Goal: Information Seeking & Learning: Check status

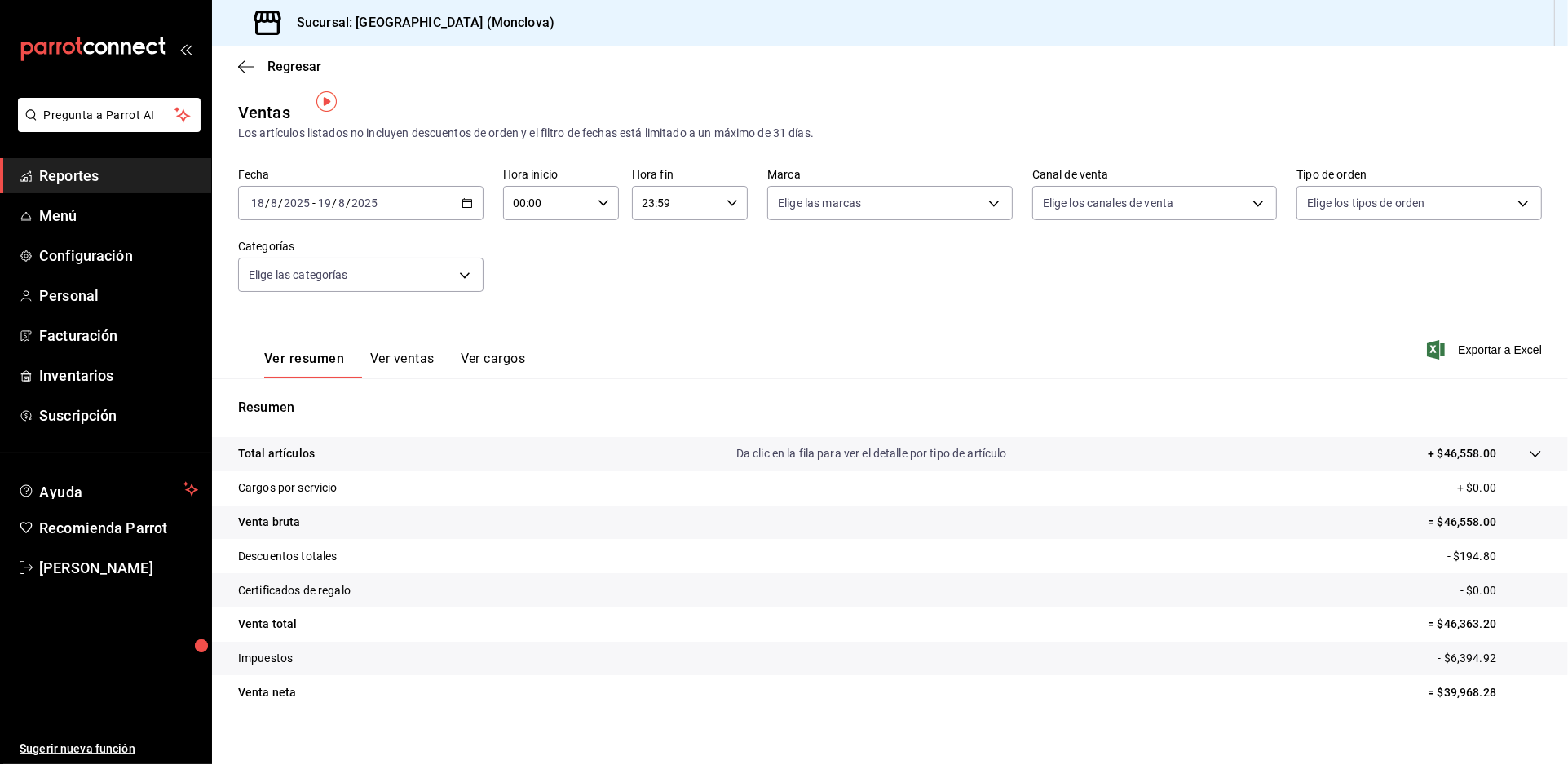
click at [154, 187] on span "Reportes" at bounding box center [118, 176] width 159 height 22
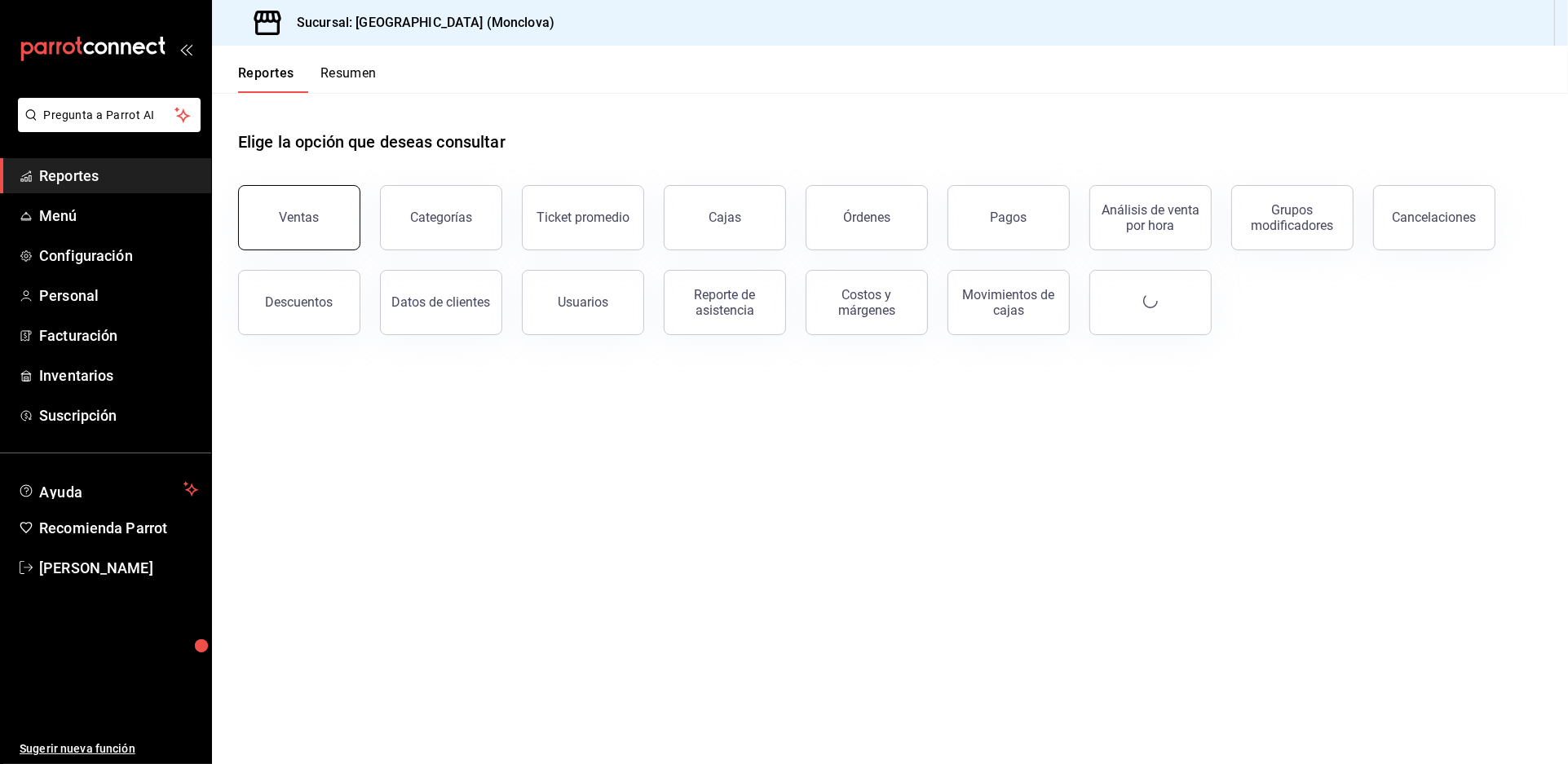
click at [351, 239] on button "Ventas" at bounding box center [299, 217] width 122 height 66
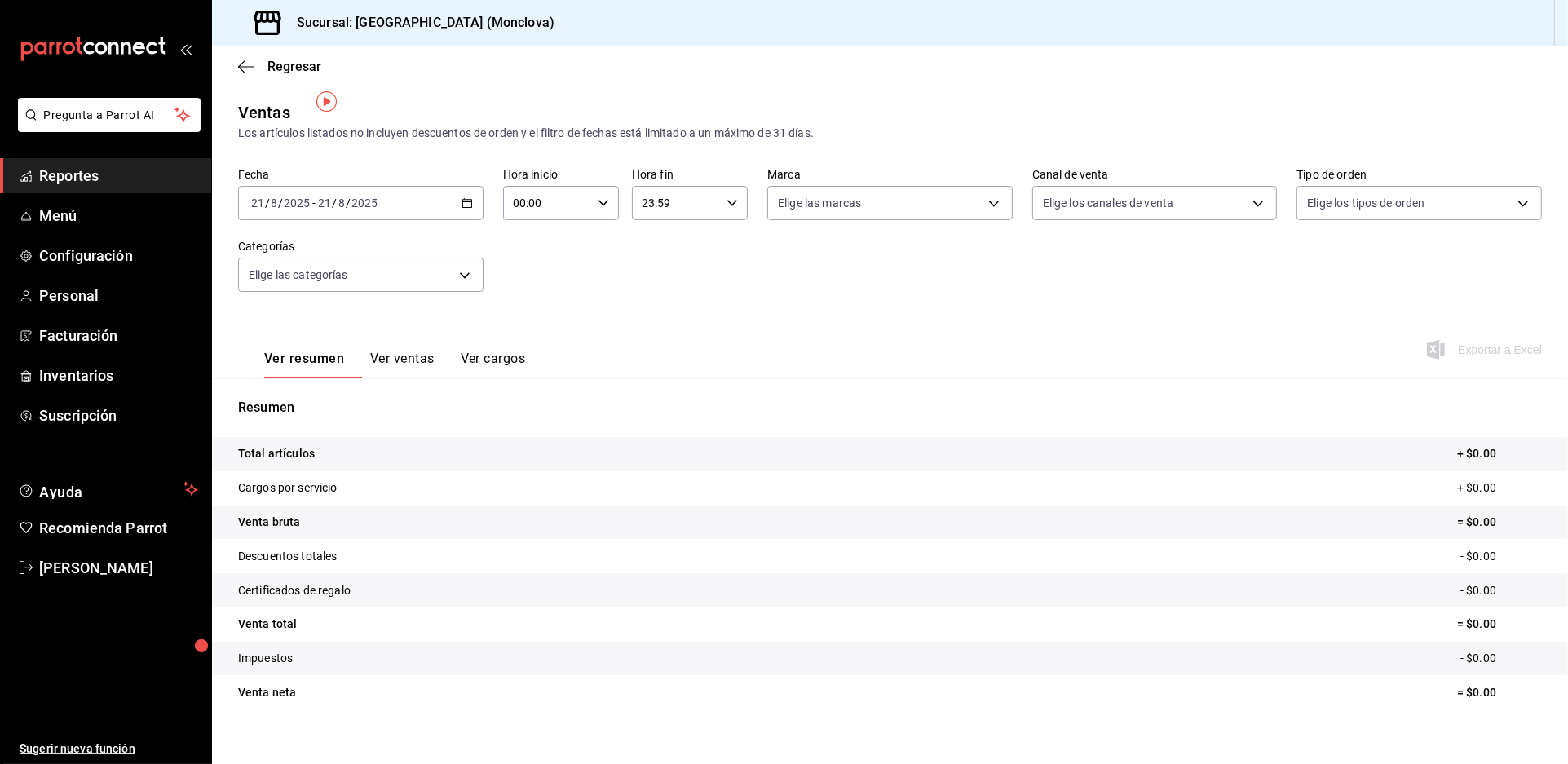
click at [472, 199] on \(Stroke\) "button" at bounding box center [467, 204] width 10 height 9
click at [337, 402] on span "Rango de fechas" at bounding box center [315, 399] width 127 height 17
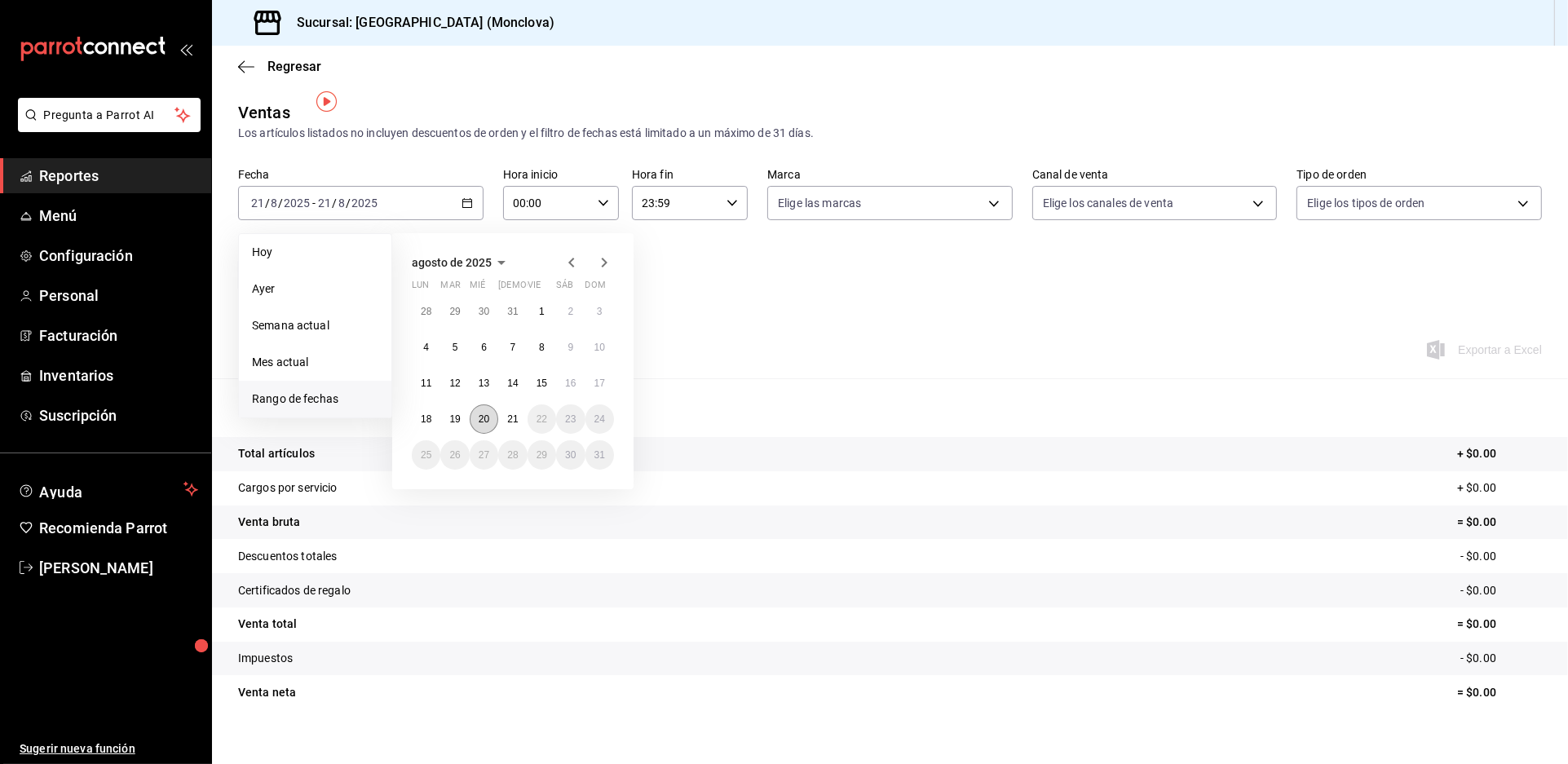
click at [498, 414] on button "20" at bounding box center [484, 419] width 29 height 30
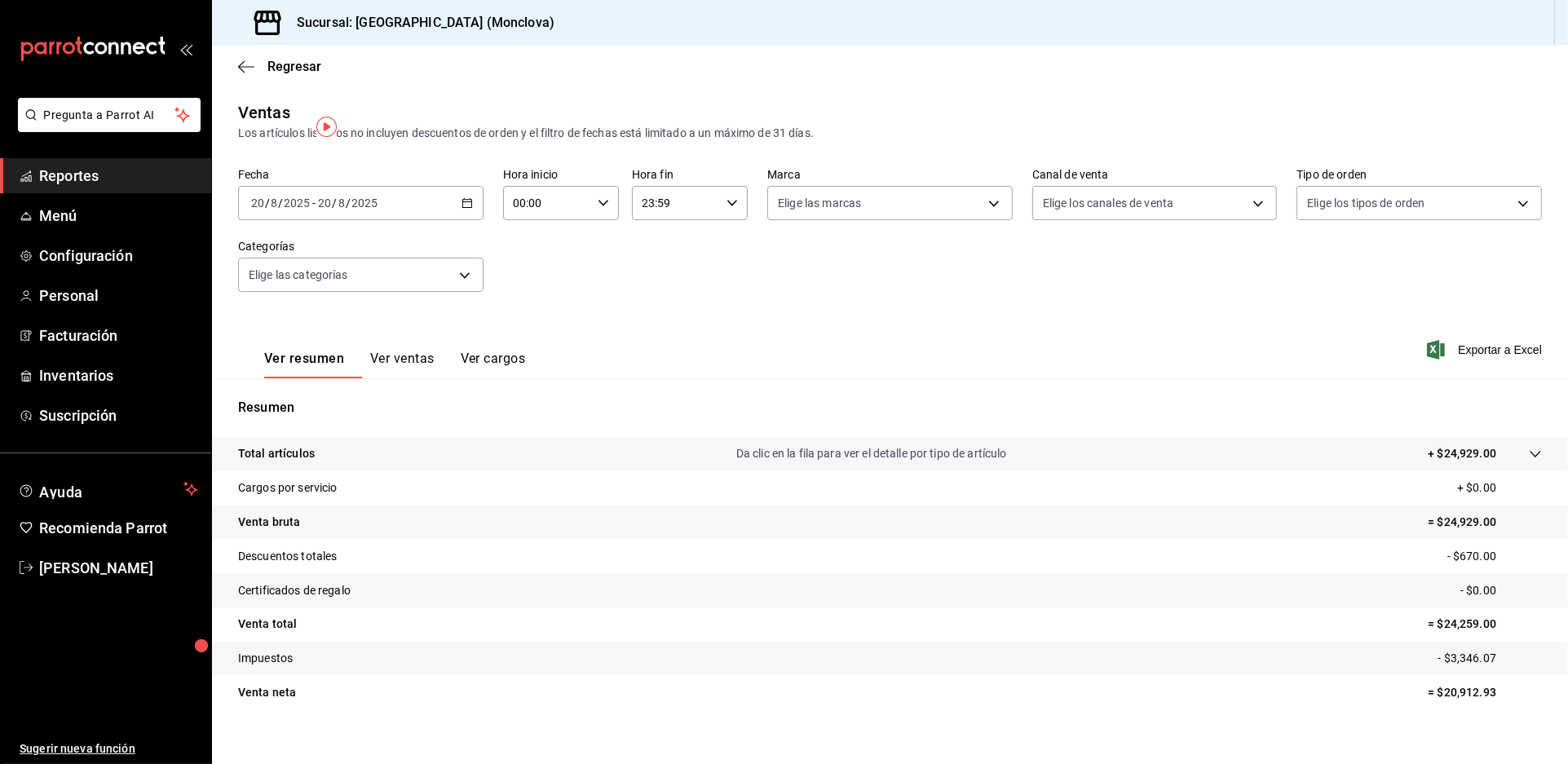
click at [171, 187] on span "Reportes" at bounding box center [118, 176] width 159 height 22
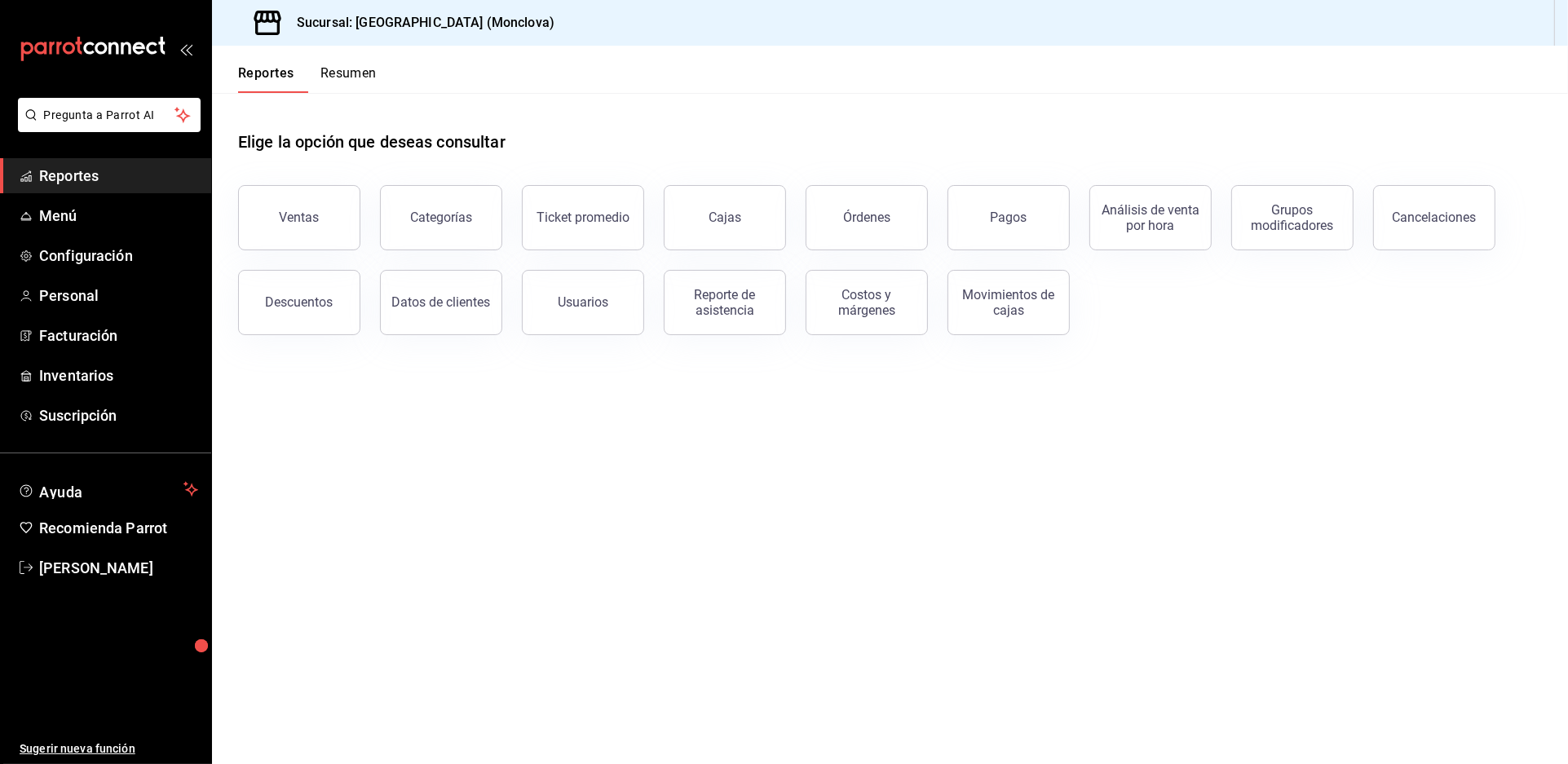
click at [786, 282] on div "Reporte de asistencia" at bounding box center [715, 293] width 142 height 84
click at [727, 225] on div "Cajas" at bounding box center [725, 217] width 32 height 15
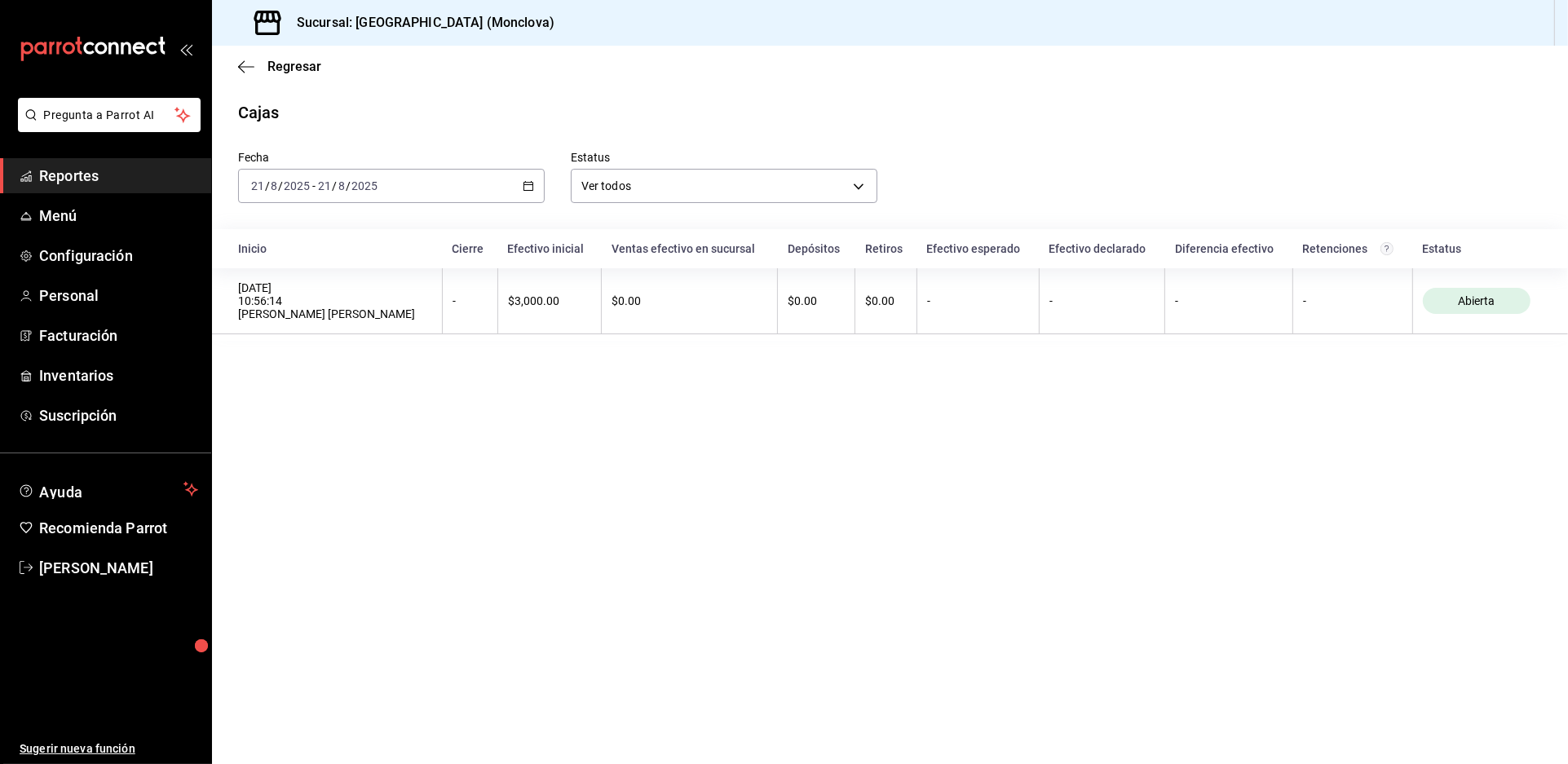
click at [531, 192] on icon "button" at bounding box center [528, 186] width 12 height 12
click at [341, 427] on span "Rango de fechas" at bounding box center [315, 418] width 127 height 17
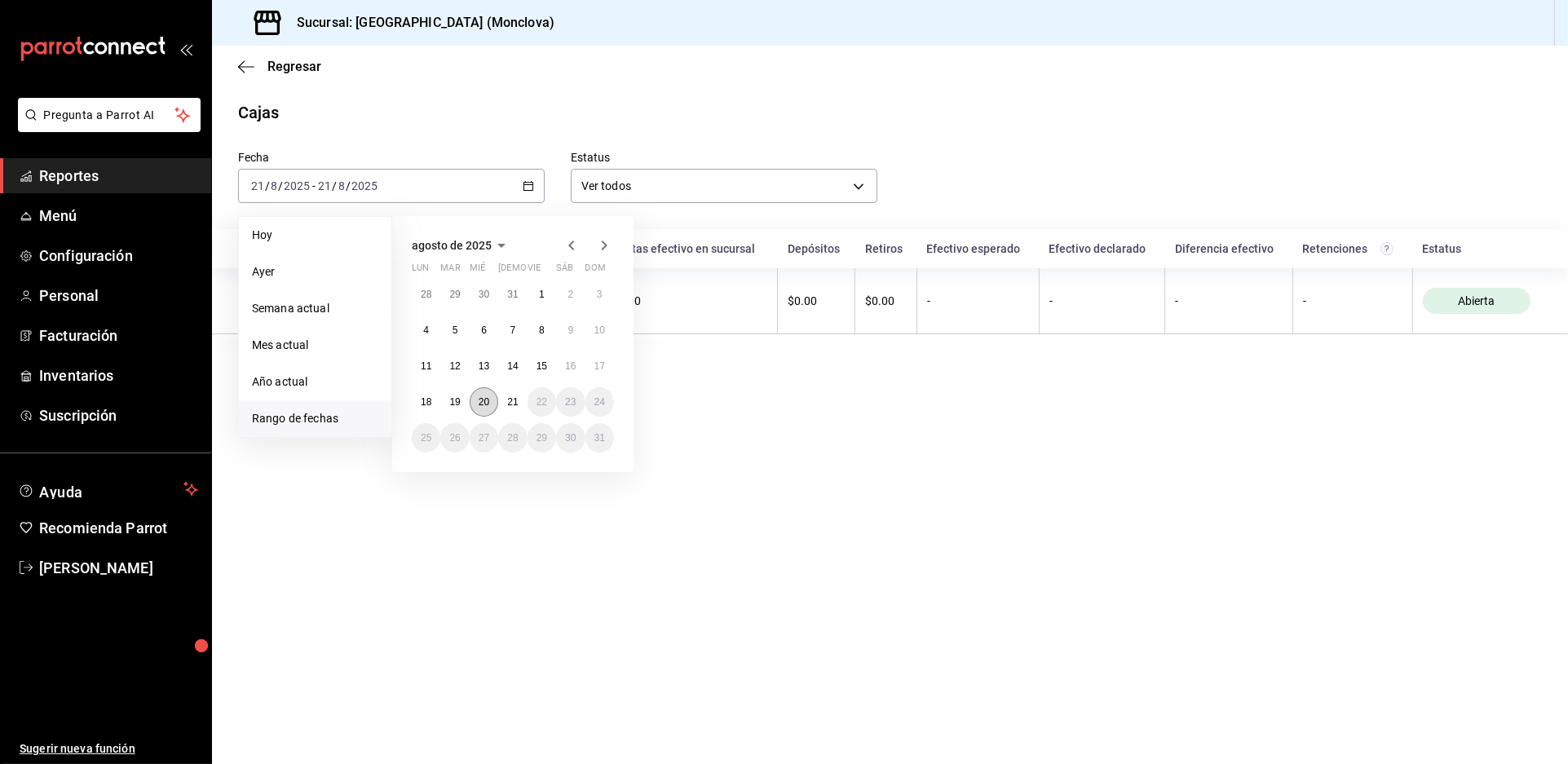
click at [498, 416] on button "20" at bounding box center [484, 402] width 29 height 30
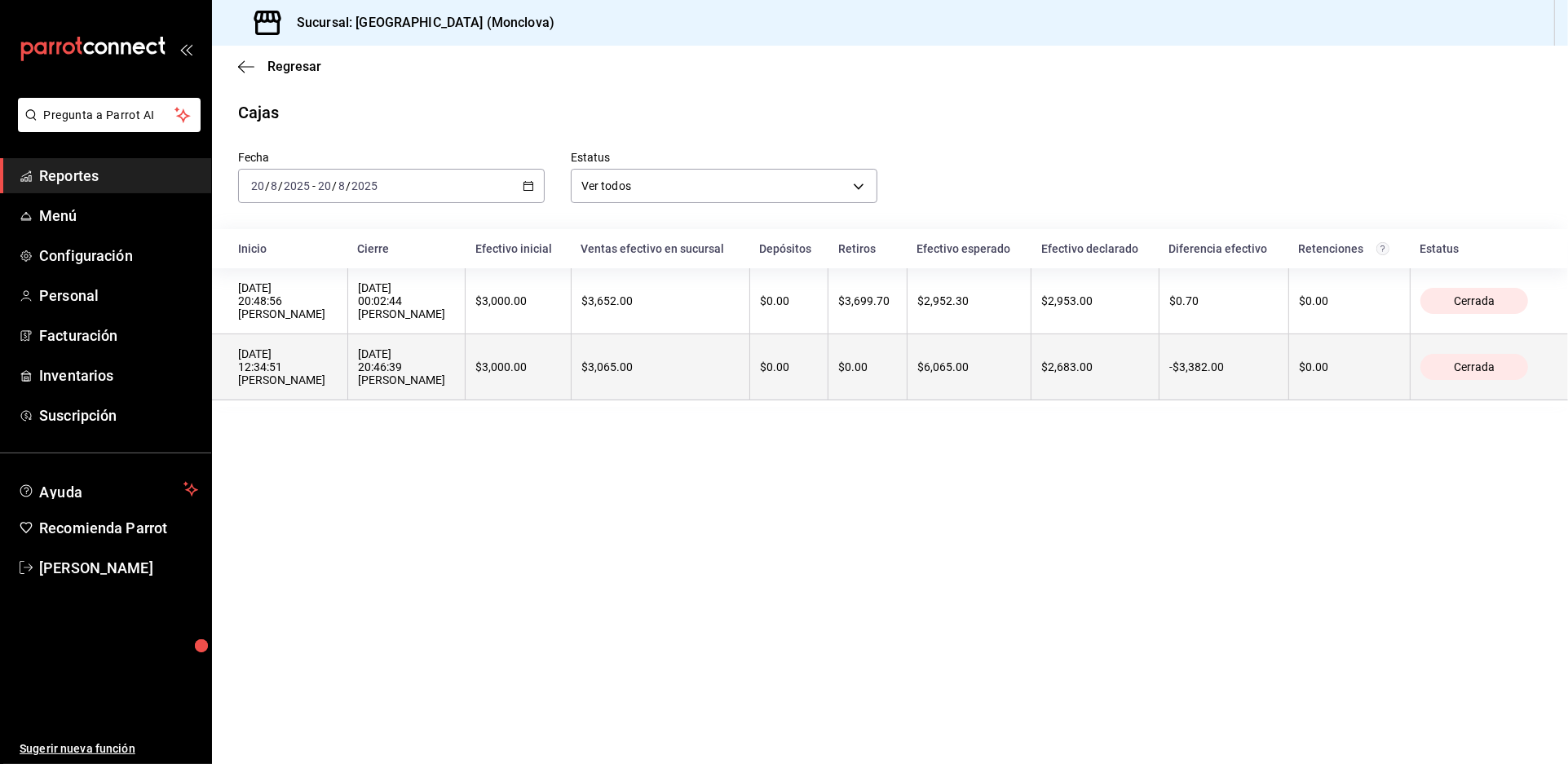
click at [792, 400] on th "$0.00" at bounding box center [788, 368] width 78 height 66
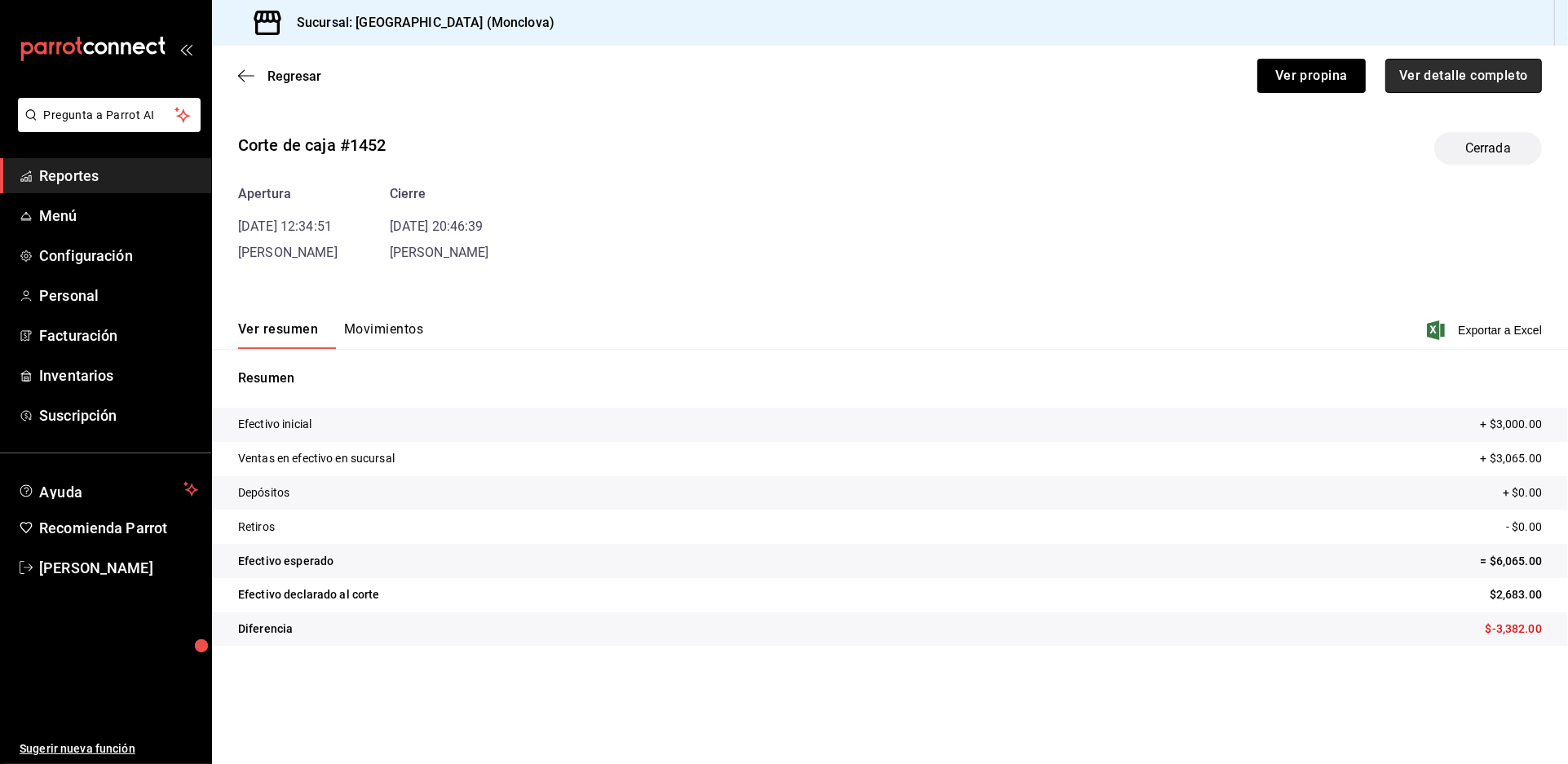
click at [1408, 84] on button "Ver detalle completo" at bounding box center [1464, 75] width 156 height 34
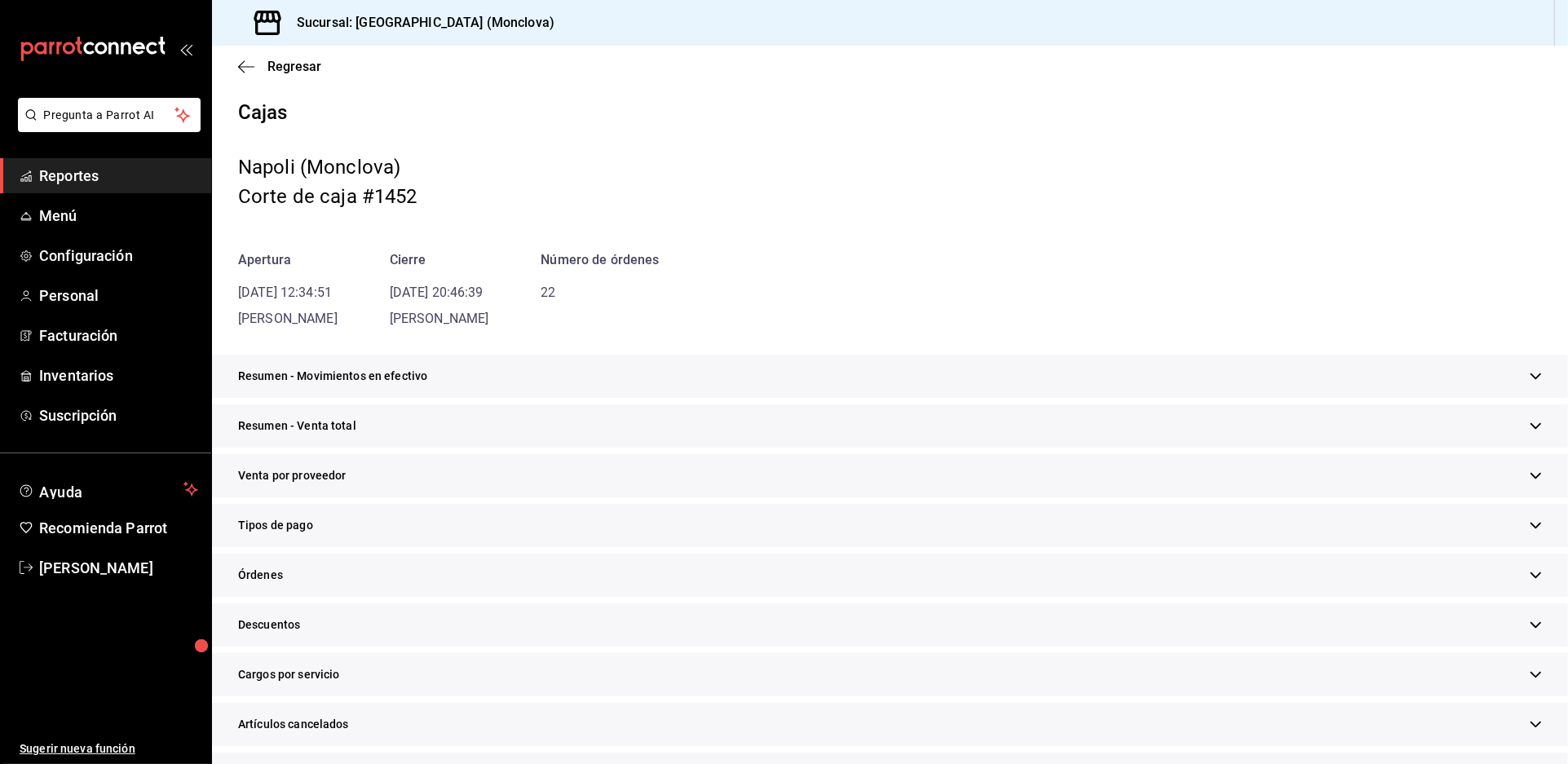
click at [665, 448] on div "Resumen - Venta total" at bounding box center [889, 426] width 1356 height 43
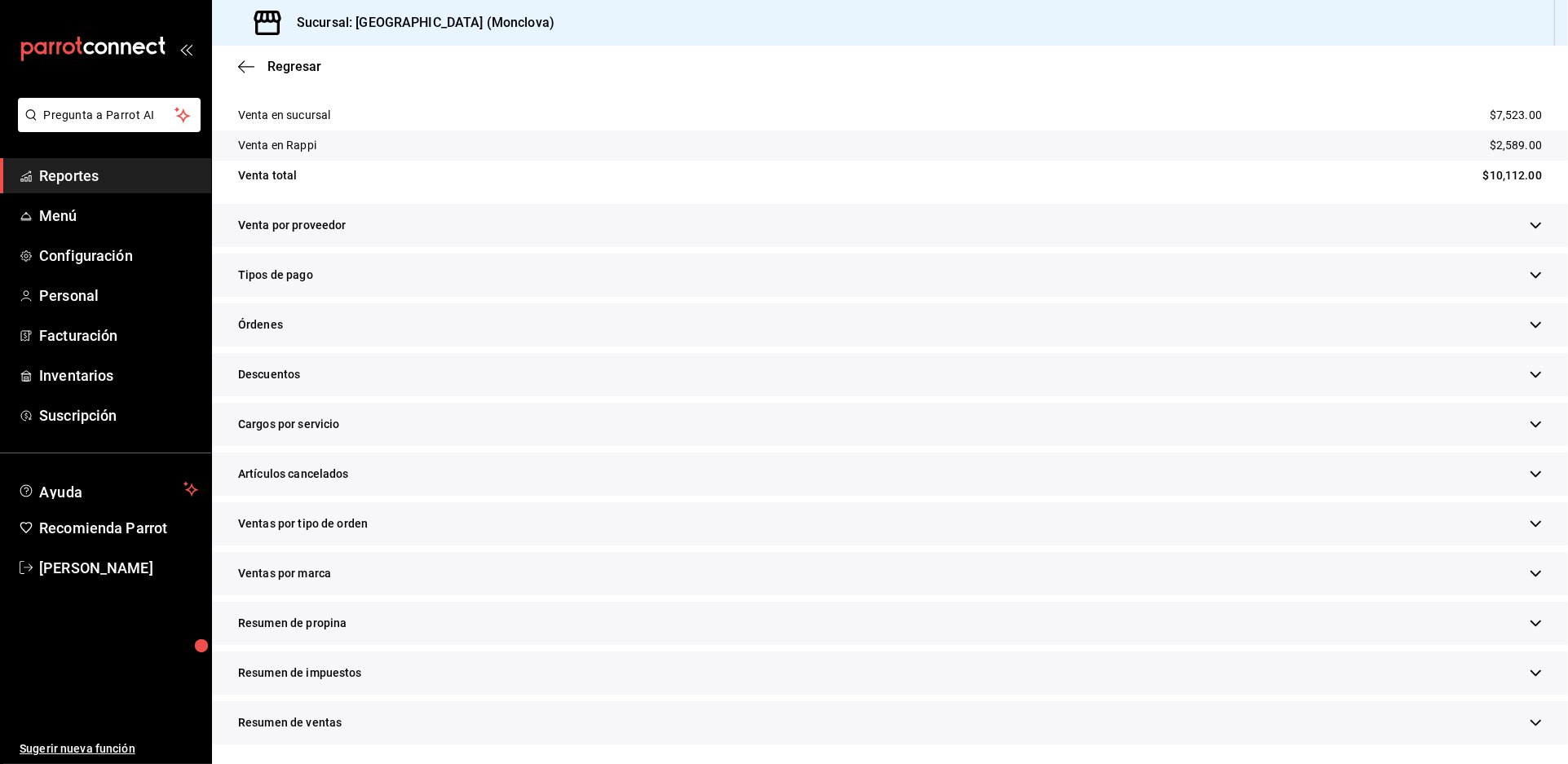
scroll to position [452, 0]
click at [514, 397] on div "Descuentos" at bounding box center [889, 374] width 1356 height 43
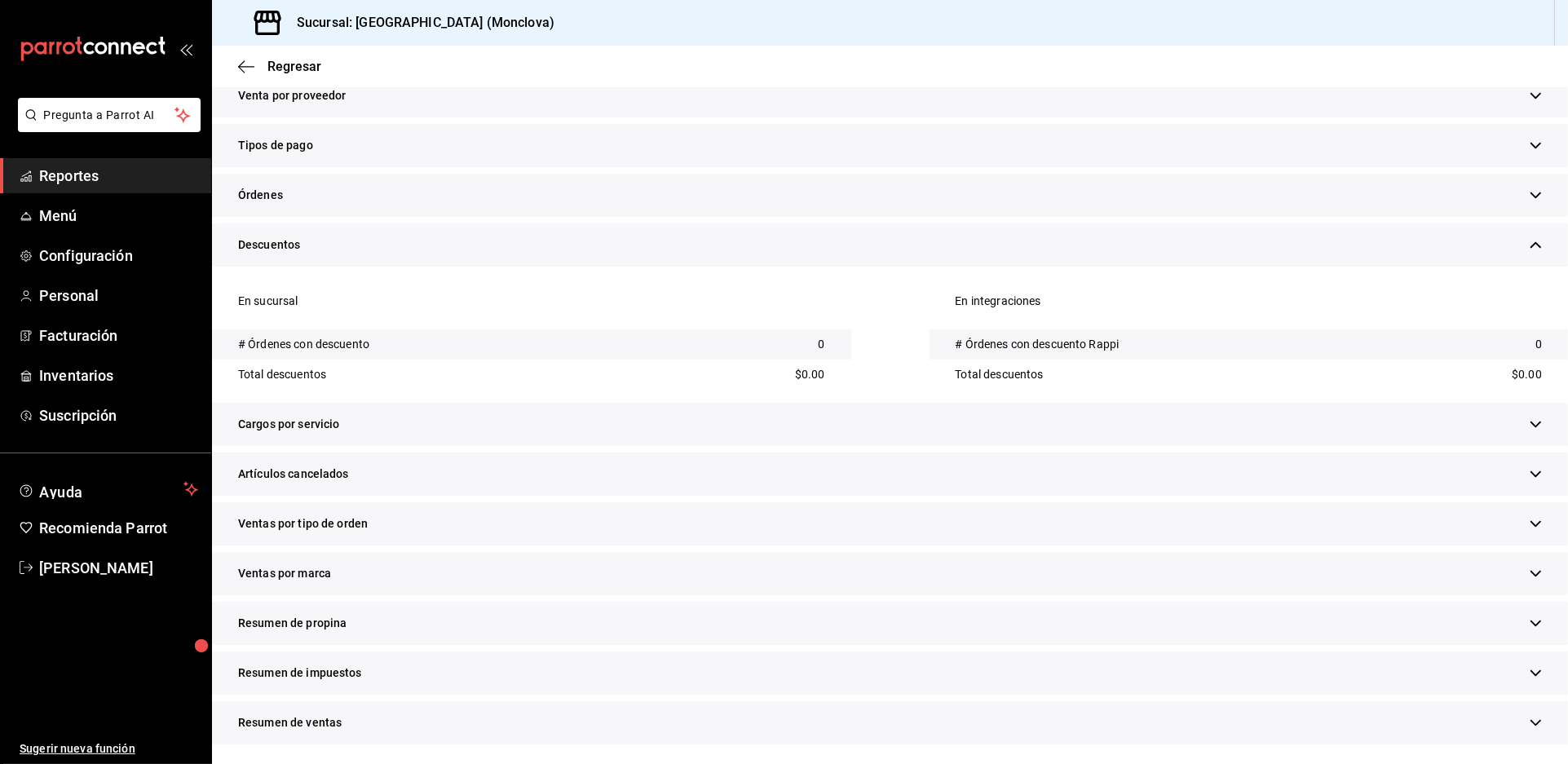
scroll to position [698, 0]
click at [638, 452] on div "Artículos cancelados" at bounding box center [889, 474] width 1356 height 43
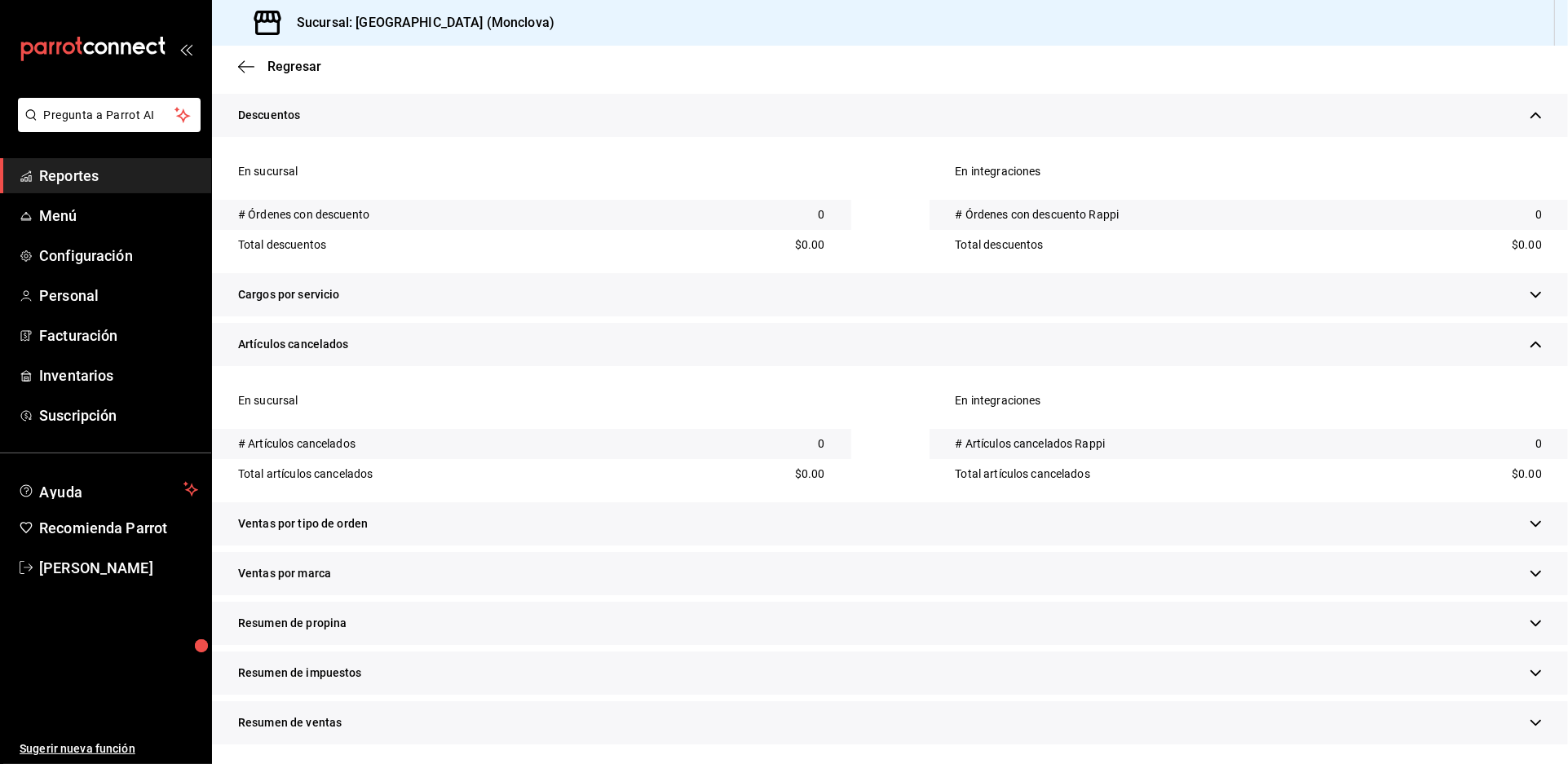
click at [635, 503] on div "Ventas por tipo de orden" at bounding box center [889, 524] width 1356 height 43
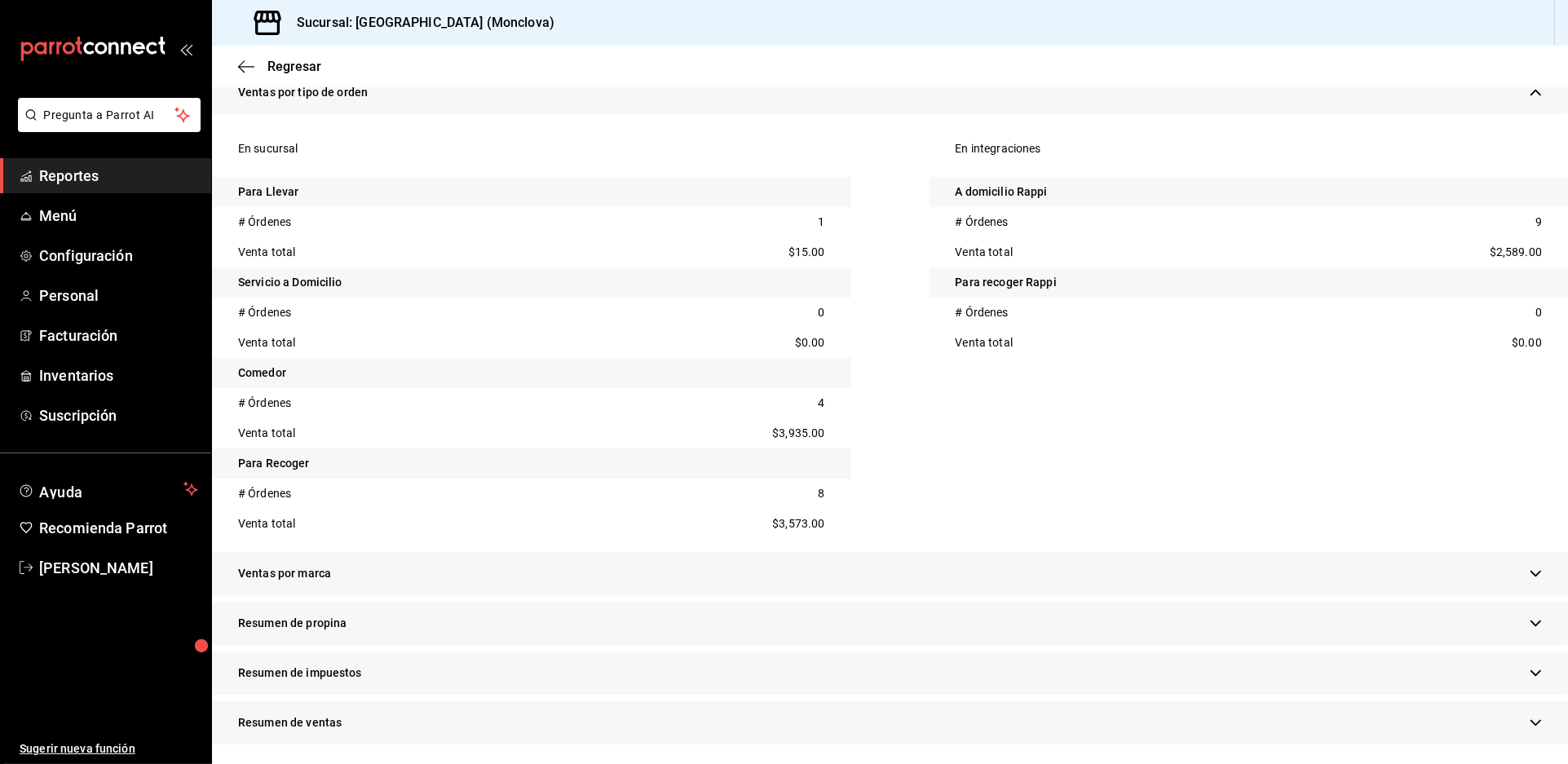
scroll to position [1308, 0]
click at [138, 187] on span "Reportes" at bounding box center [118, 176] width 159 height 22
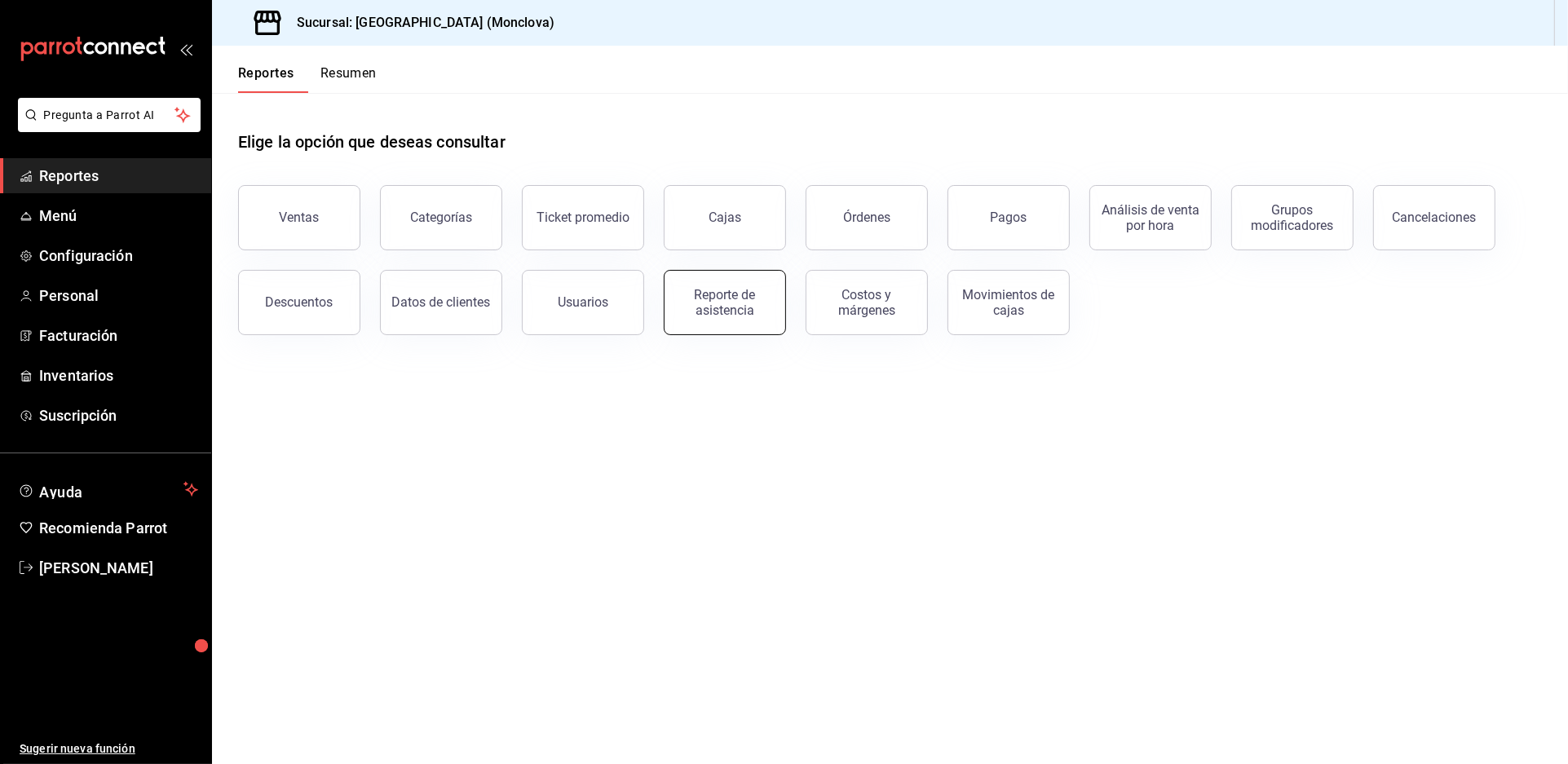
click at [717, 335] on button "Reporte de asistencia" at bounding box center [725, 303] width 122 height 66
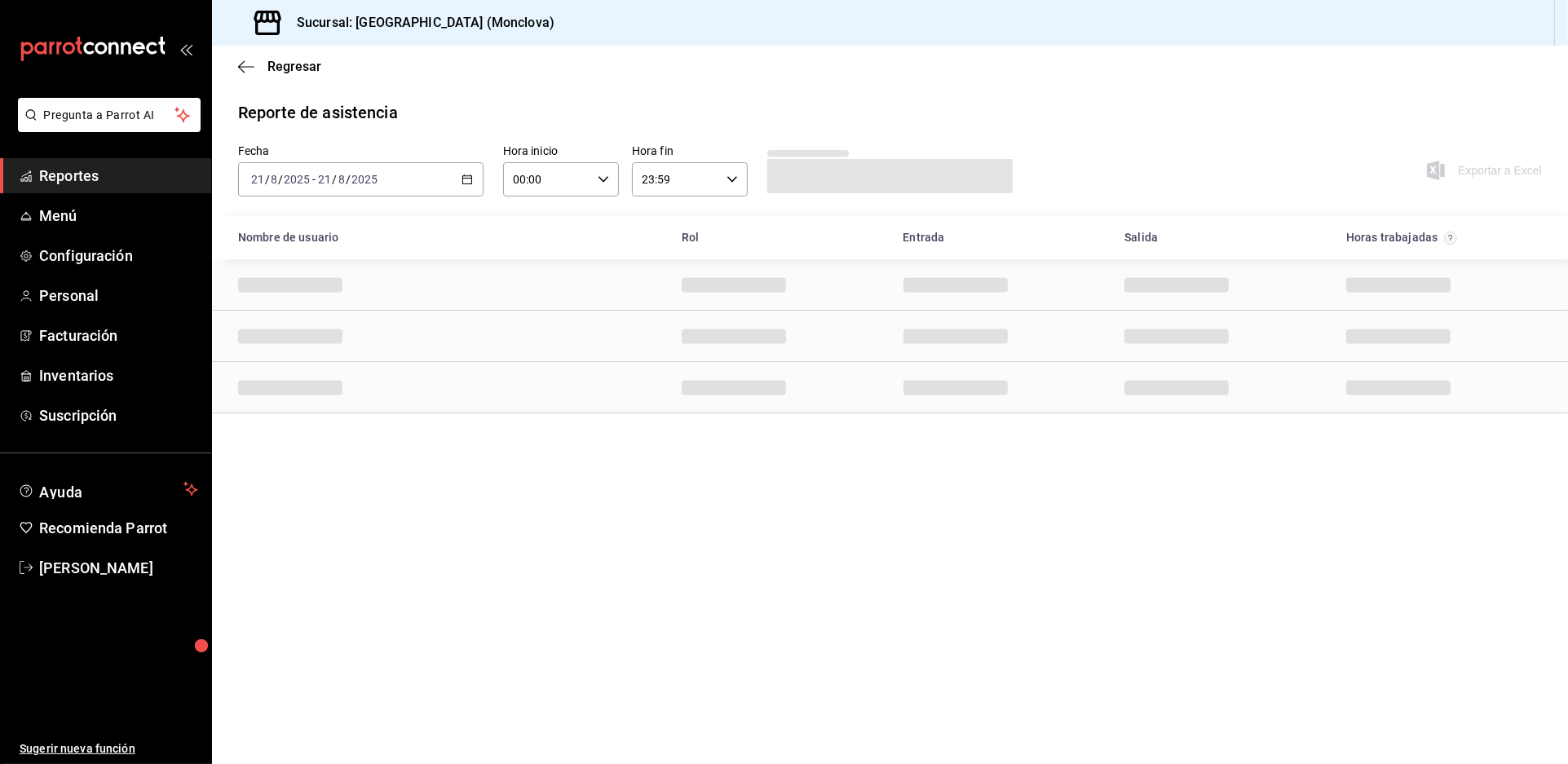
click at [473, 185] on icon "button" at bounding box center [467, 180] width 12 height 12
click at [351, 421] on span "Rango de fechas" at bounding box center [315, 412] width 127 height 17
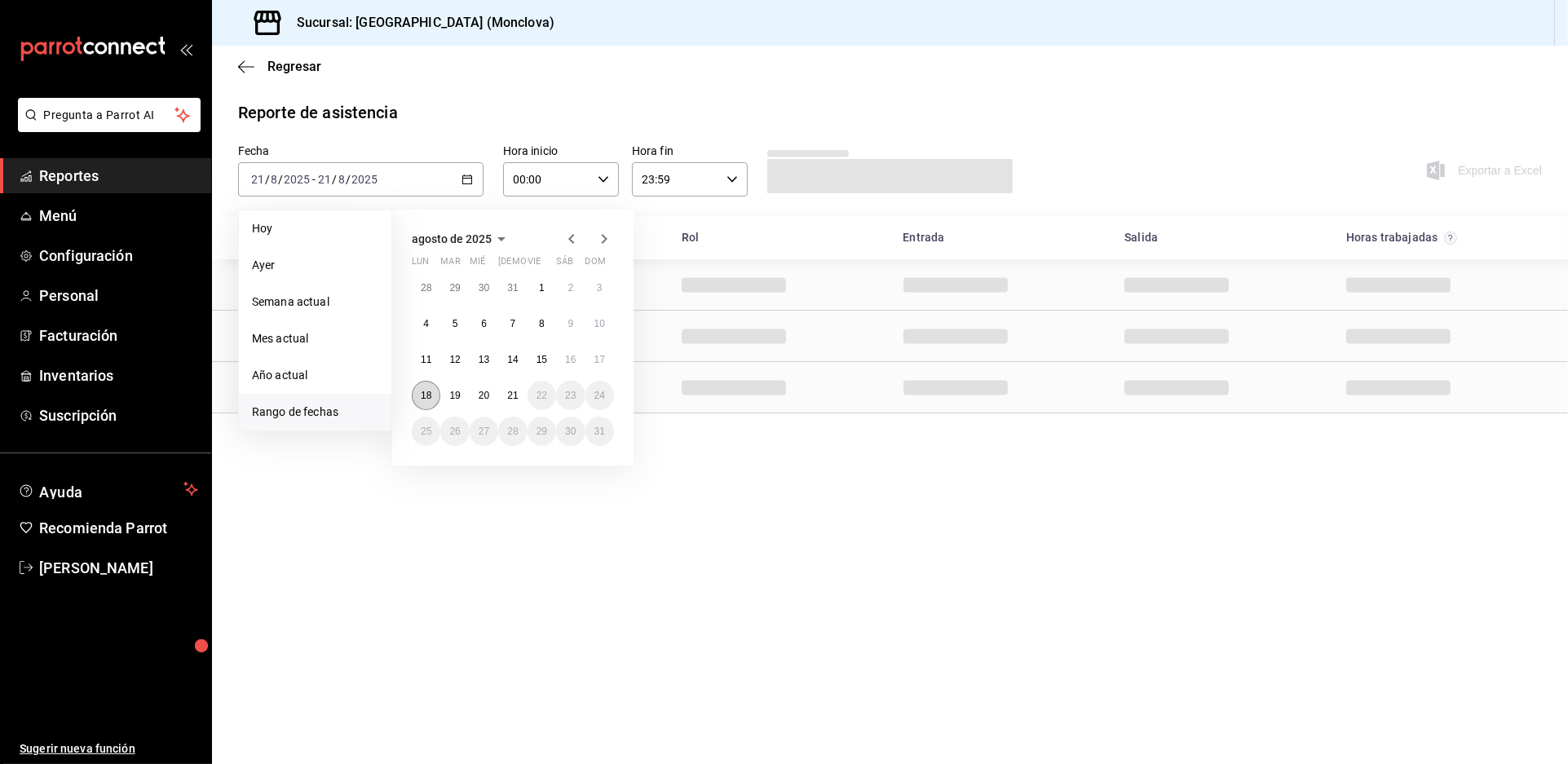
click at [429, 401] on abbr "18" at bounding box center [426, 395] width 11 height 12
click at [438, 410] on button "18" at bounding box center [426, 395] width 29 height 30
click at [496, 410] on button "20" at bounding box center [484, 395] width 29 height 30
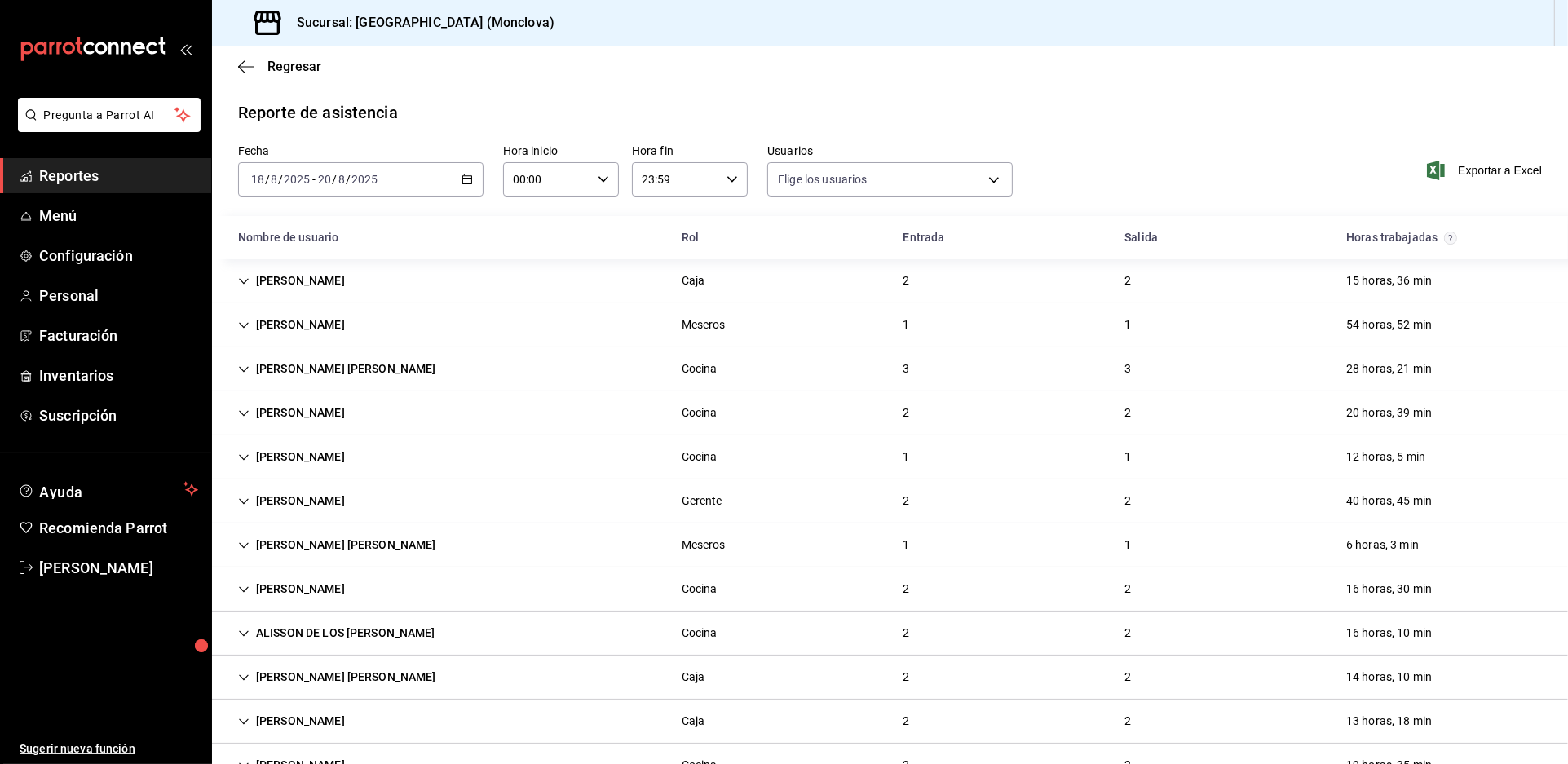
type input "b6226d60-c04f-4402-95fb-db08ea136f4e,5d6f911a-de2b-4beb-a382-33cb6516ab1e,f0322…"
click at [290, 162] on div "[DATE] [DATE] - [DATE] [DATE]" at bounding box center [361, 180] width 246 height 34
click at [133, 187] on span "Reportes" at bounding box center [118, 176] width 159 height 22
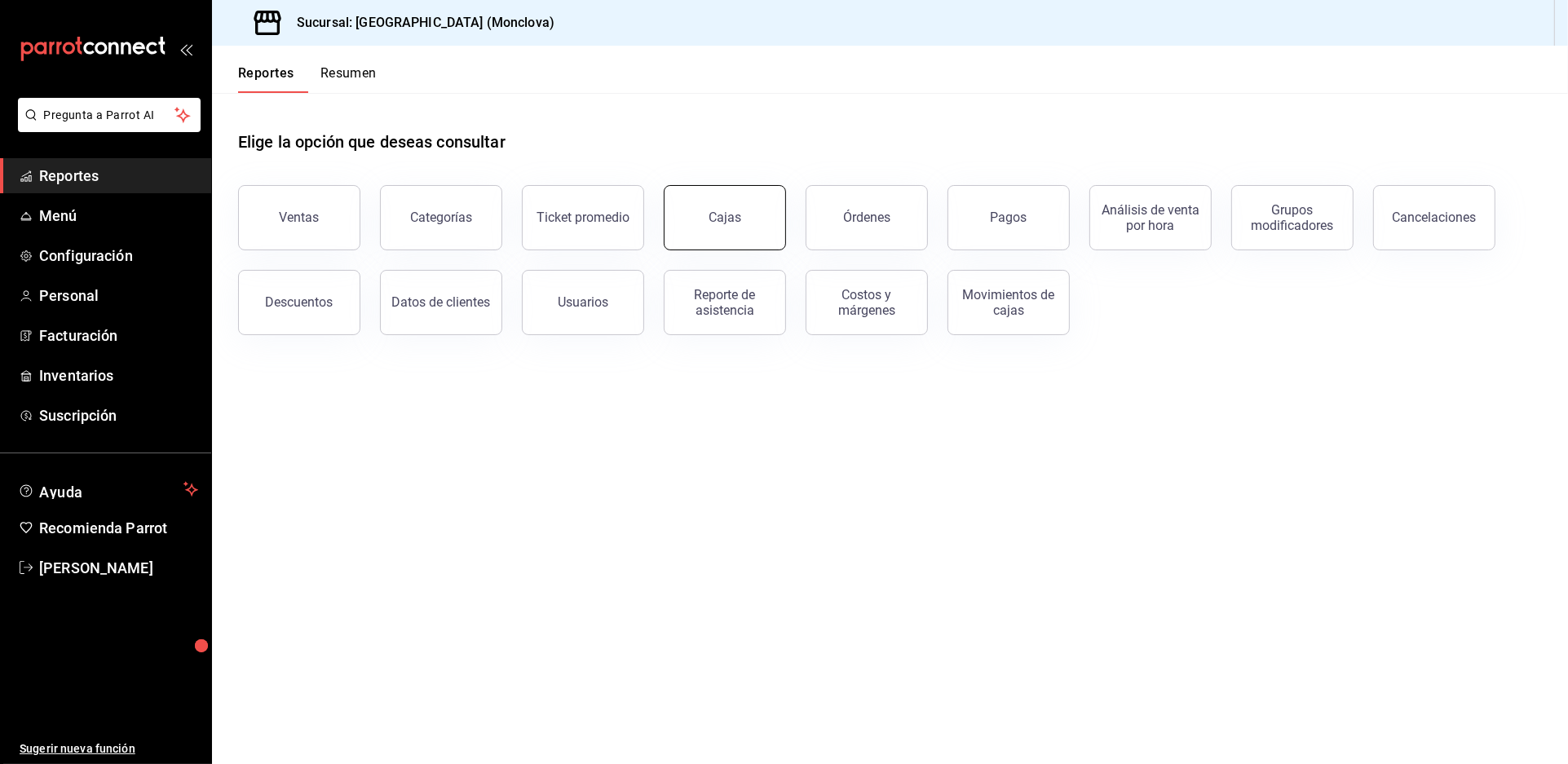
click at [714, 249] on button "Cajas" at bounding box center [725, 217] width 122 height 66
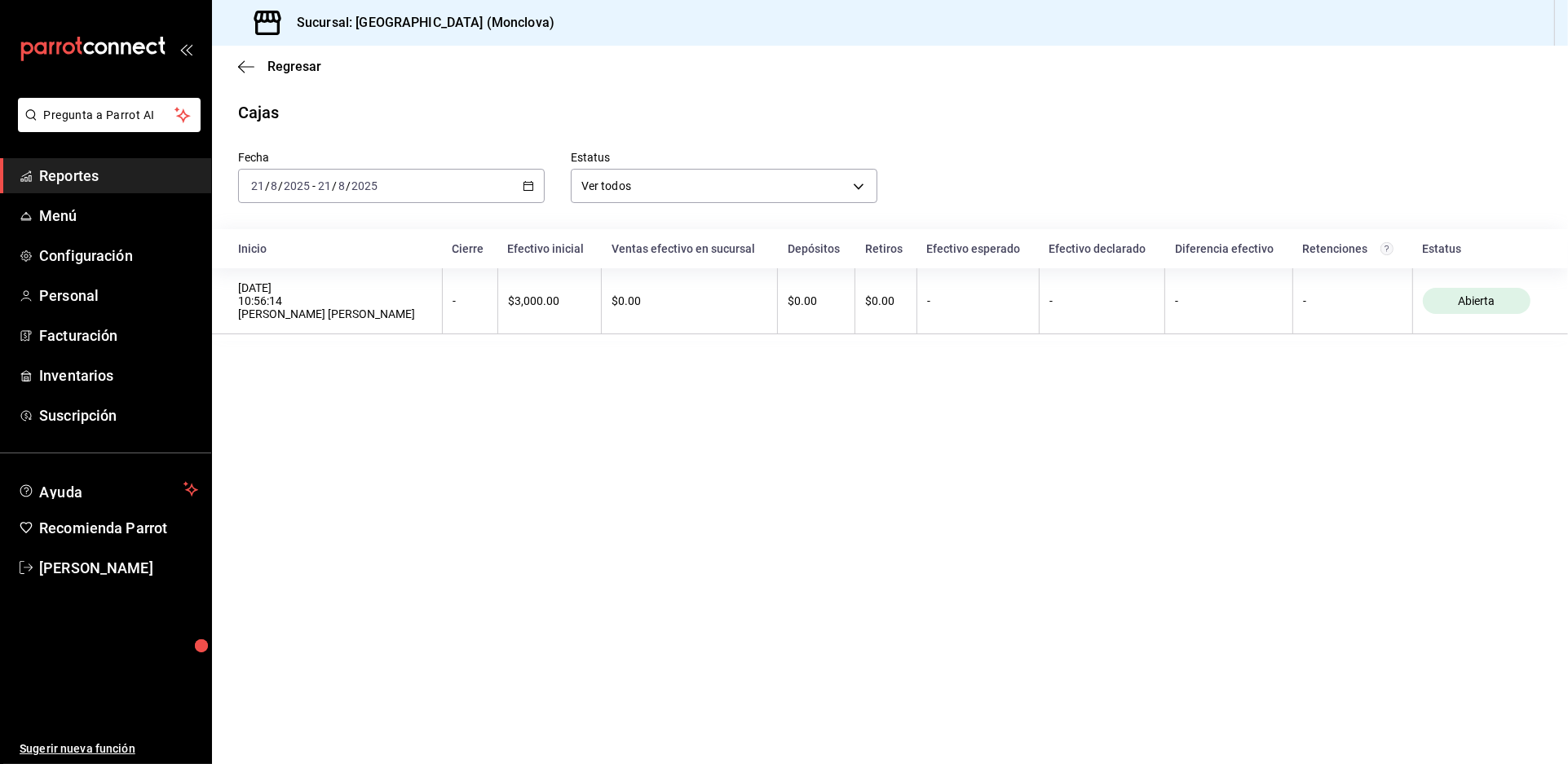
click at [534, 180] on icon "button" at bounding box center [528, 186] width 12 height 12
click at [345, 410] on span "Rango de fechas" at bounding box center [315, 418] width 127 height 17
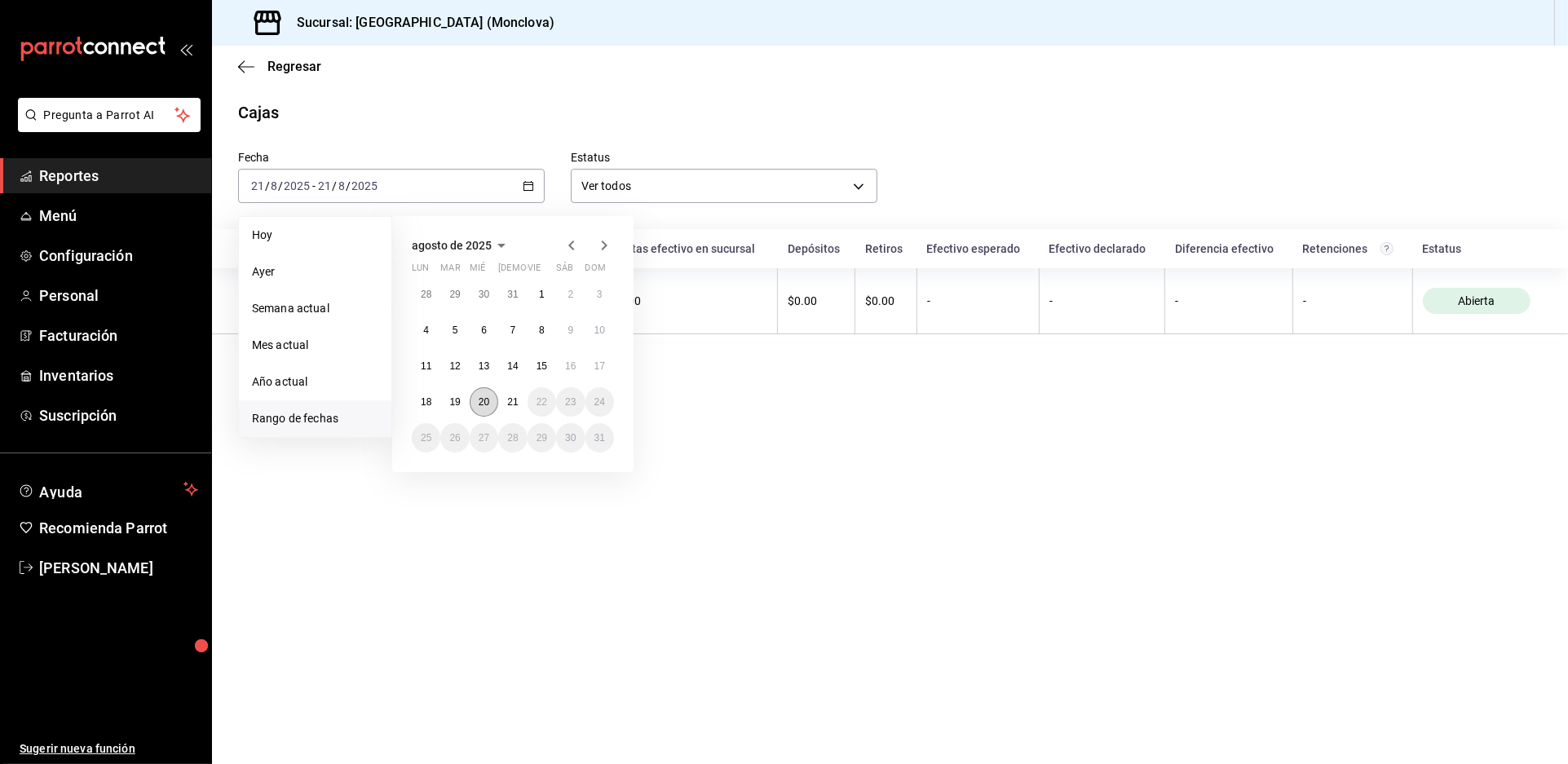
click at [489, 397] on abbr "20" at bounding box center [484, 402] width 11 height 12
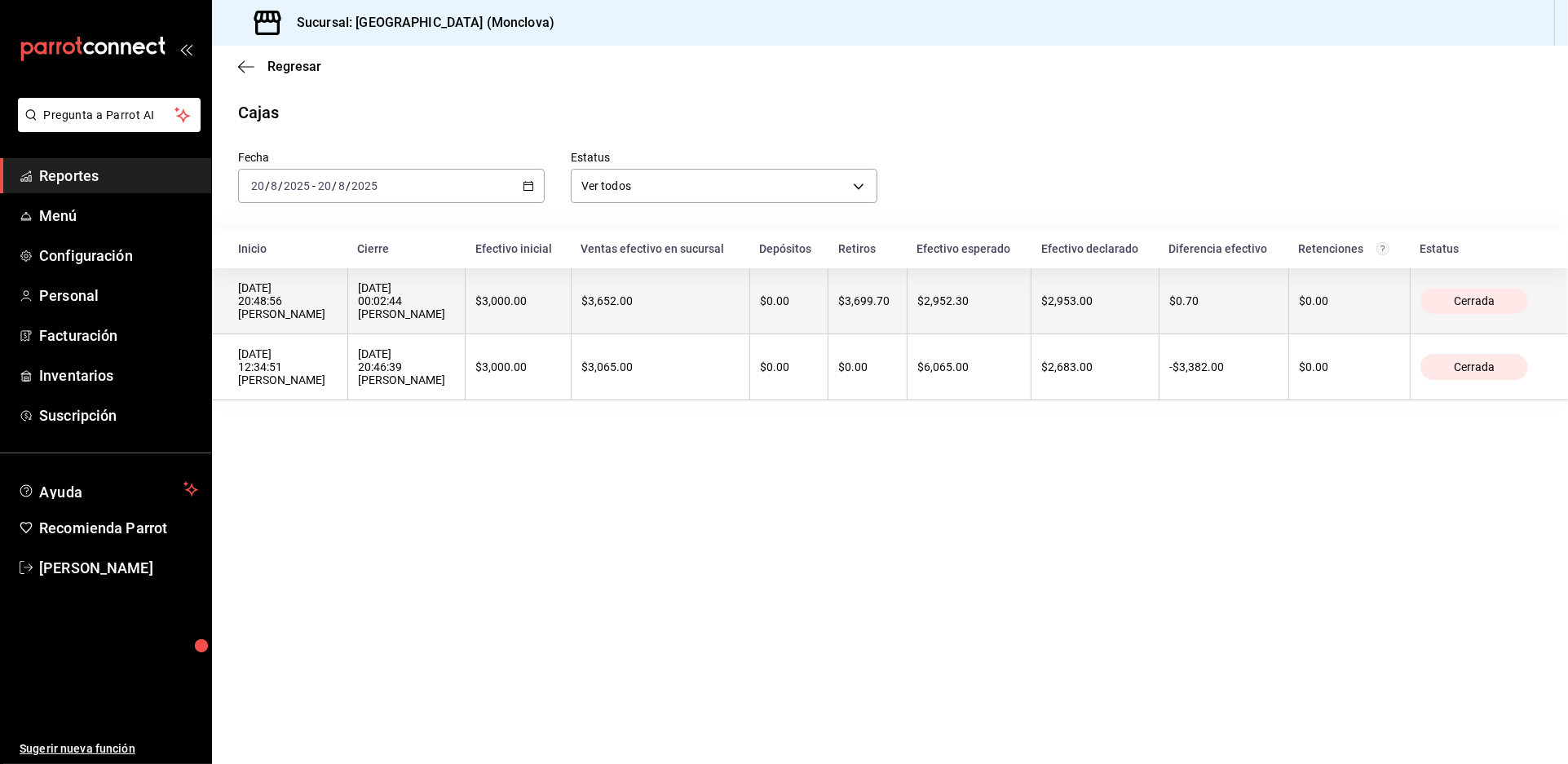
click at [785, 335] on th "$0.00" at bounding box center [788, 302] width 78 height 66
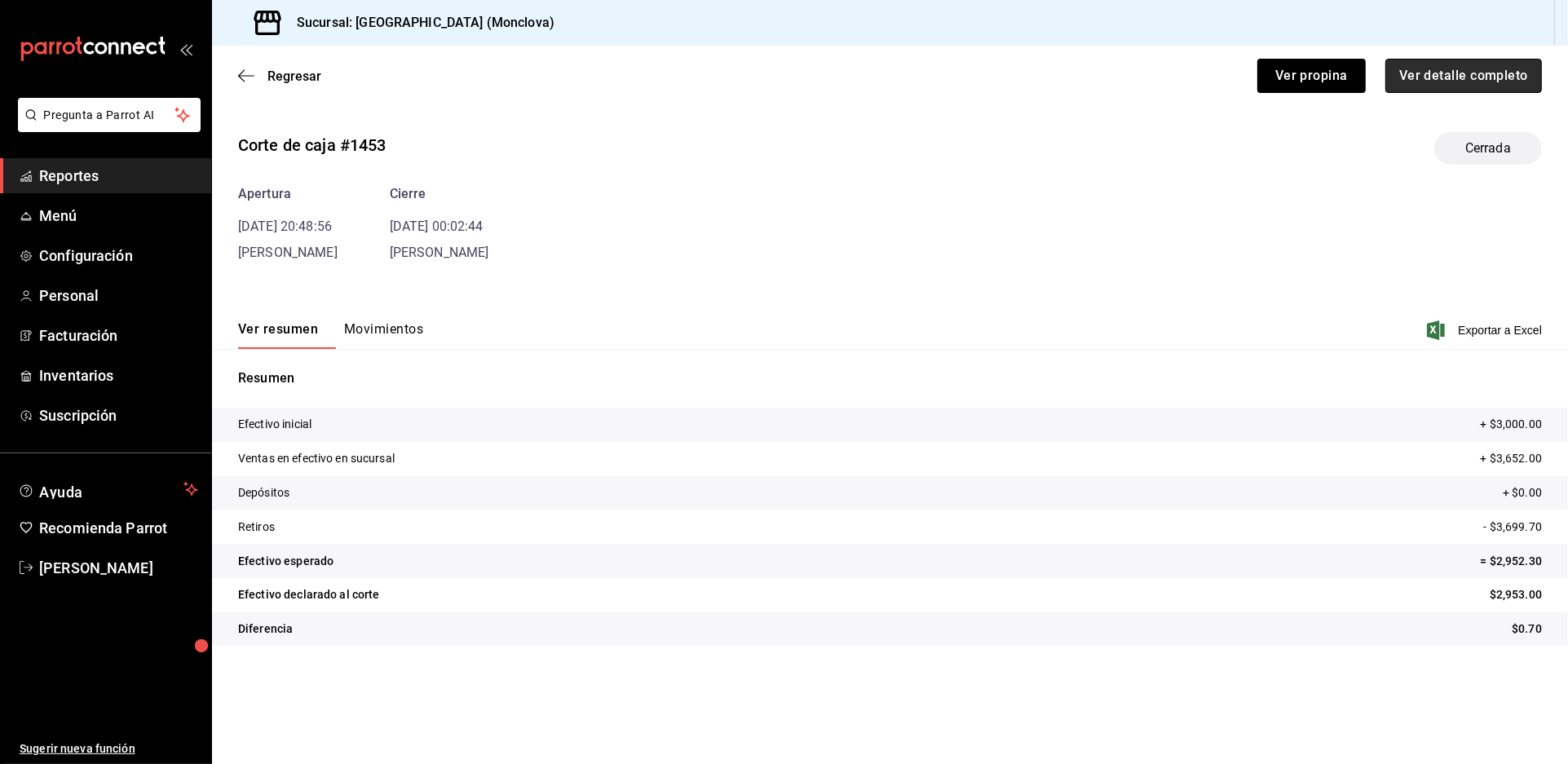
click at [1460, 79] on button "Ver detalle completo" at bounding box center [1464, 75] width 156 height 34
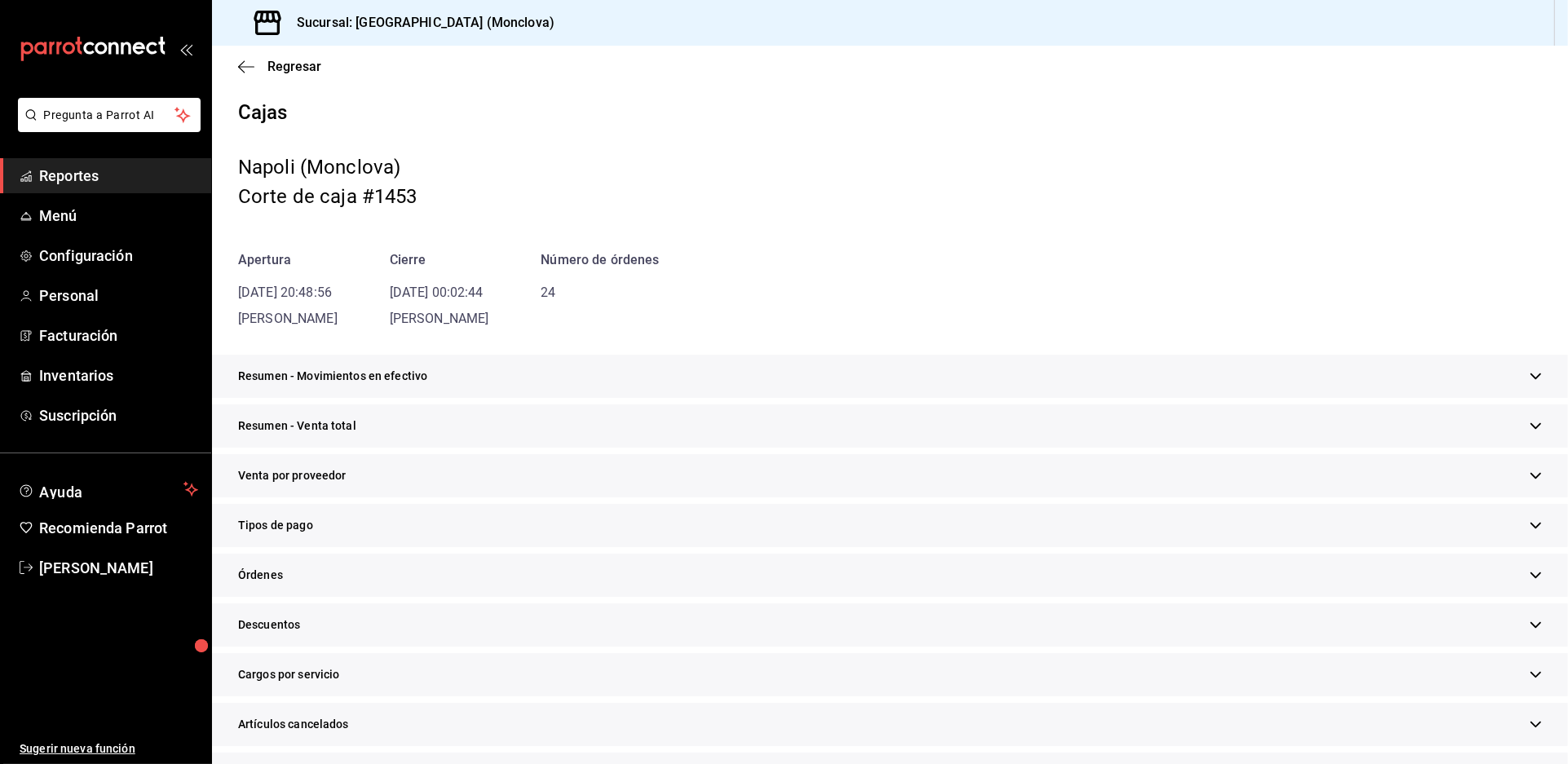
click at [775, 448] on div "Resumen - Venta total" at bounding box center [889, 426] width 1356 height 43
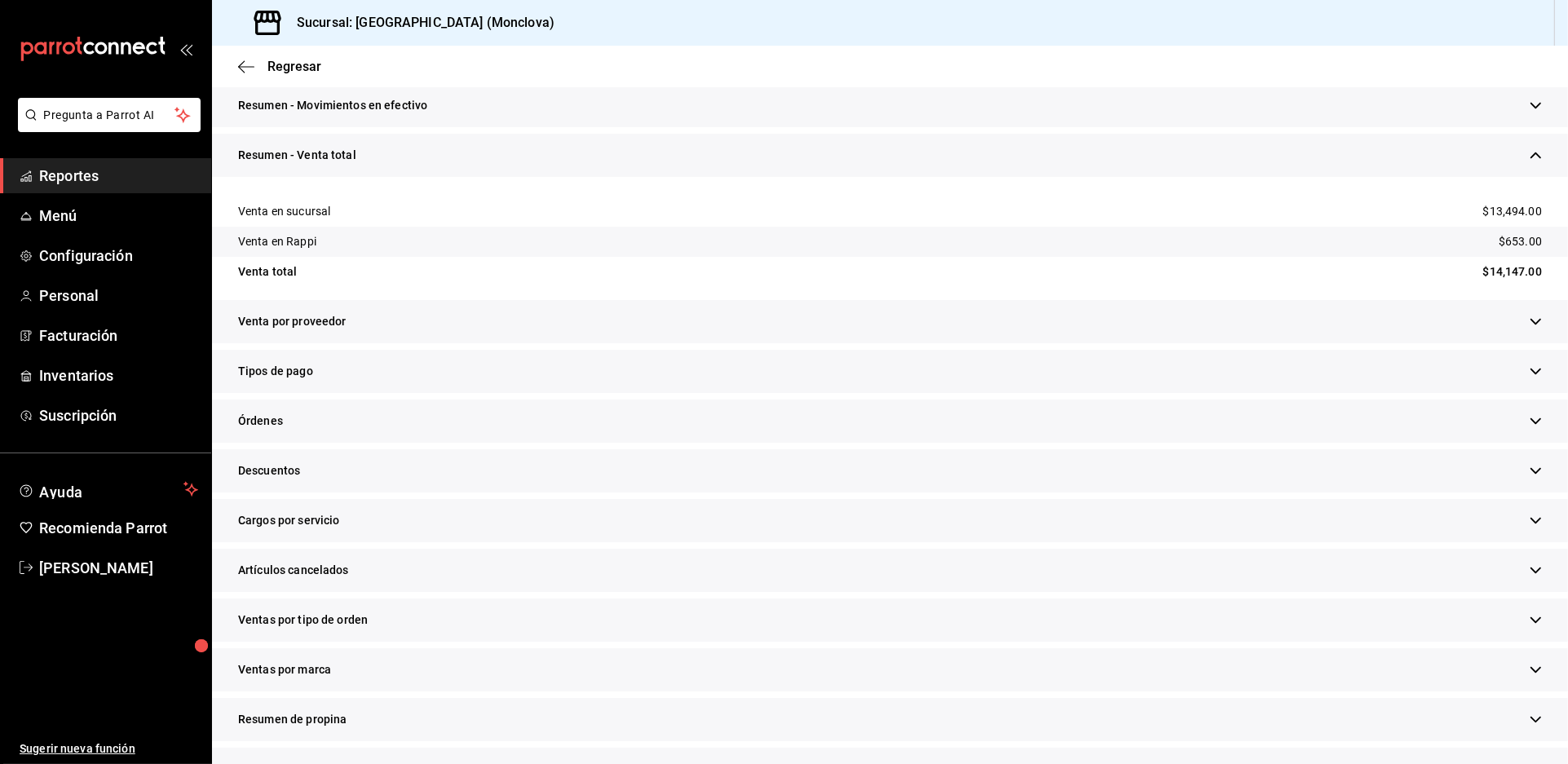
scroll to position [272, 0]
click at [600, 492] on div "Descuentos" at bounding box center [889, 470] width 1356 height 43
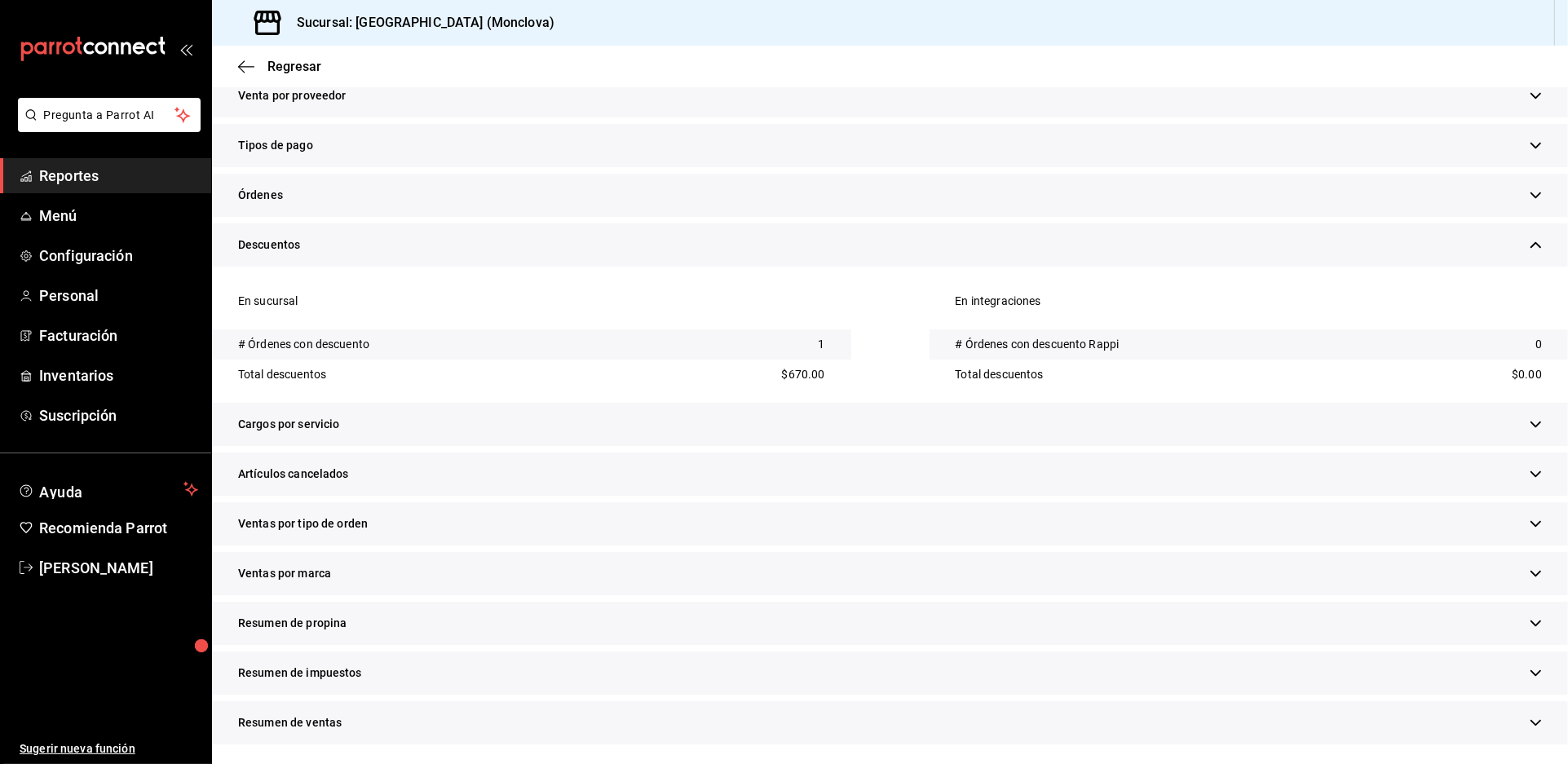
scroll to position [543, 0]
click at [660, 496] on div "Artículos cancelados" at bounding box center [889, 474] width 1356 height 43
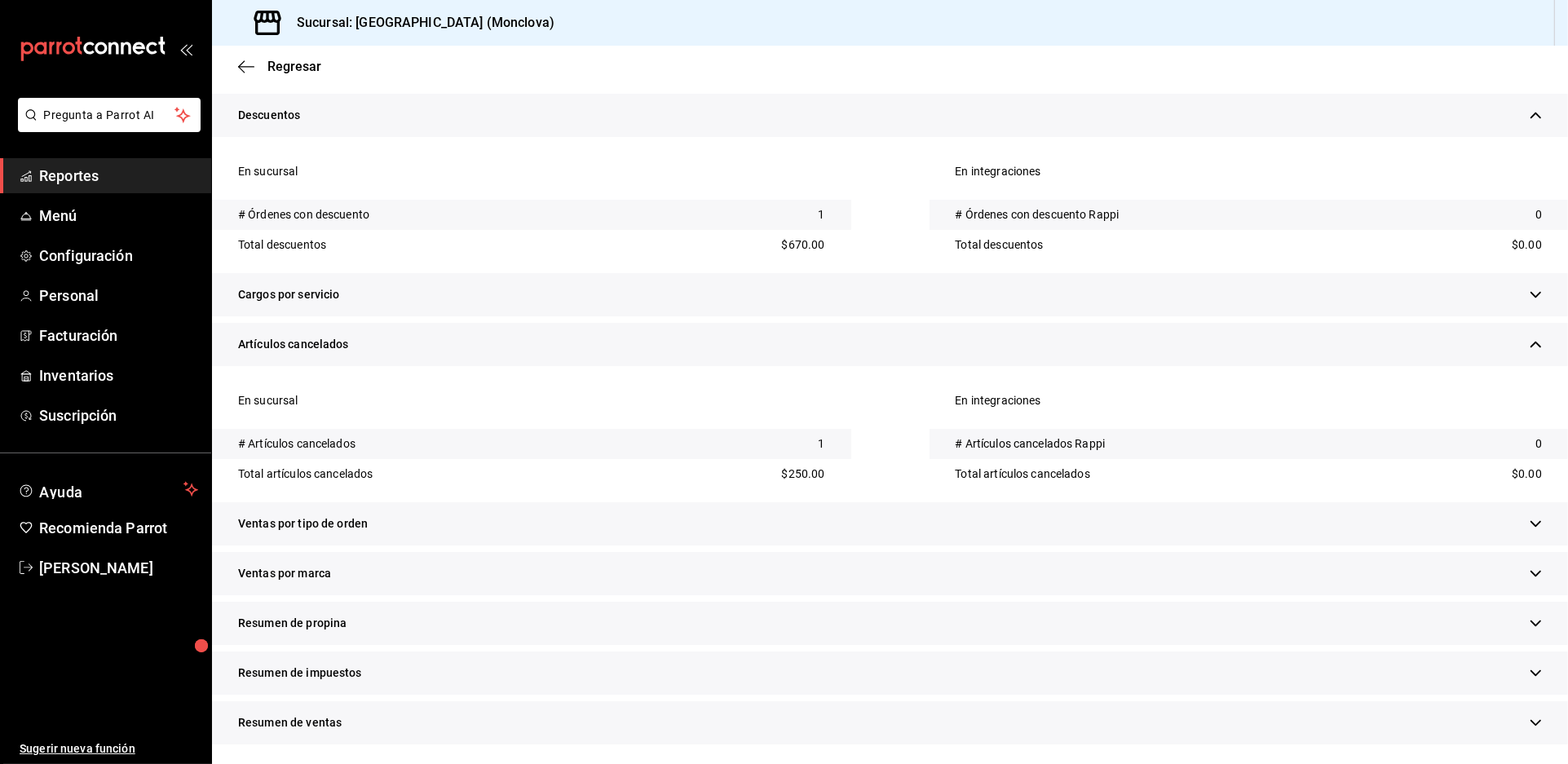
scroll to position [816, 0]
click at [605, 531] on div "Ventas por tipo de orden" at bounding box center [889, 524] width 1356 height 43
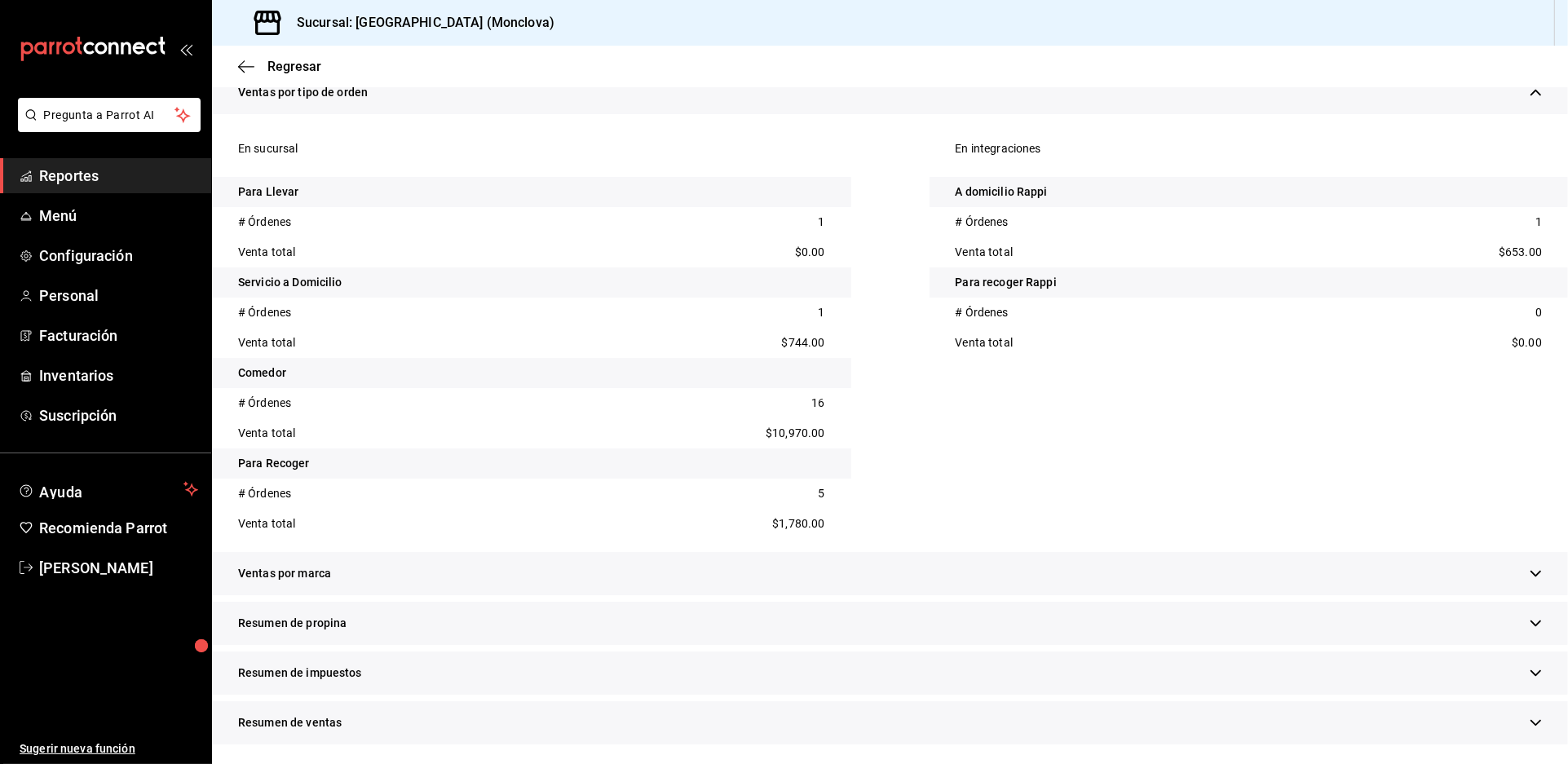
scroll to position [1269, 0]
